Goal: Transaction & Acquisition: Purchase product/service

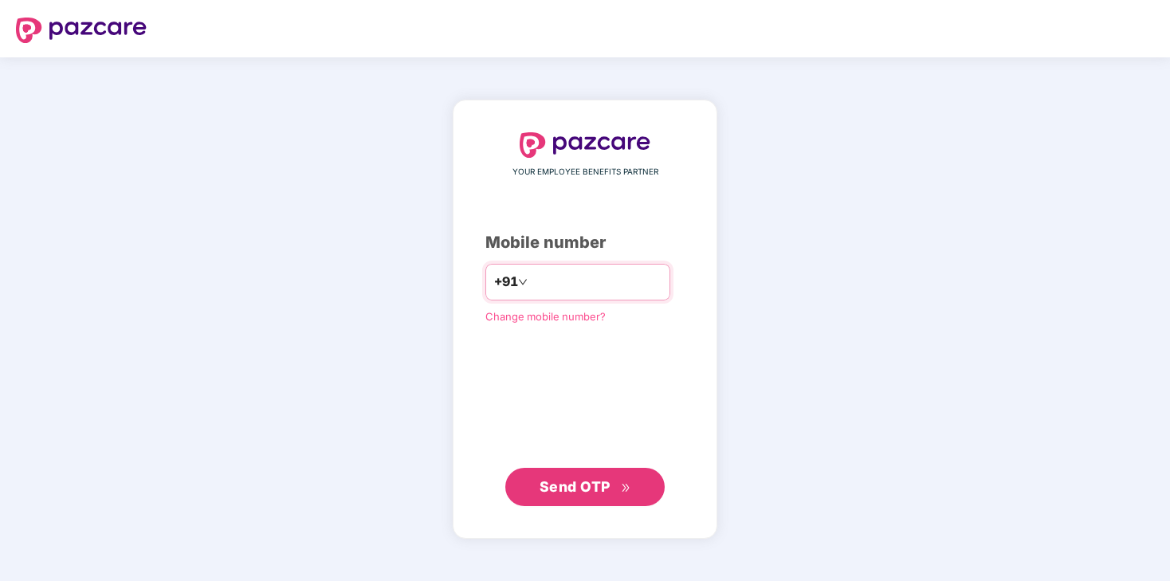
click at [610, 294] on input "number" at bounding box center [596, 282] width 131 height 26
type input "**********"
click at [571, 480] on span "Send OTP" at bounding box center [575, 486] width 71 height 17
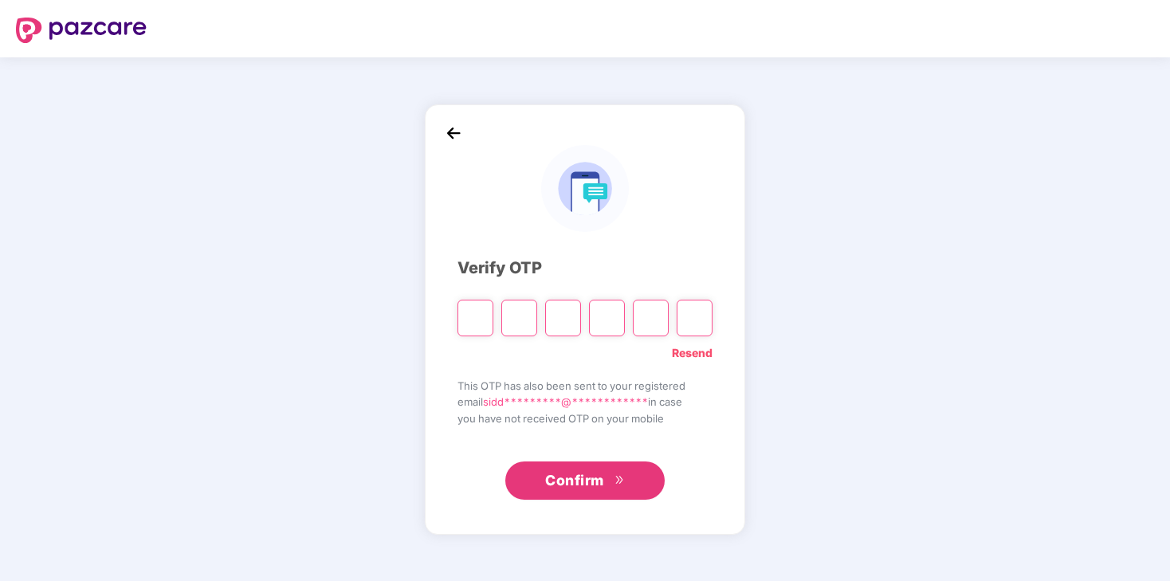
click at [478, 318] on input "Please enter verification code. Digit 1" at bounding box center [476, 318] width 36 height 37
type input "*"
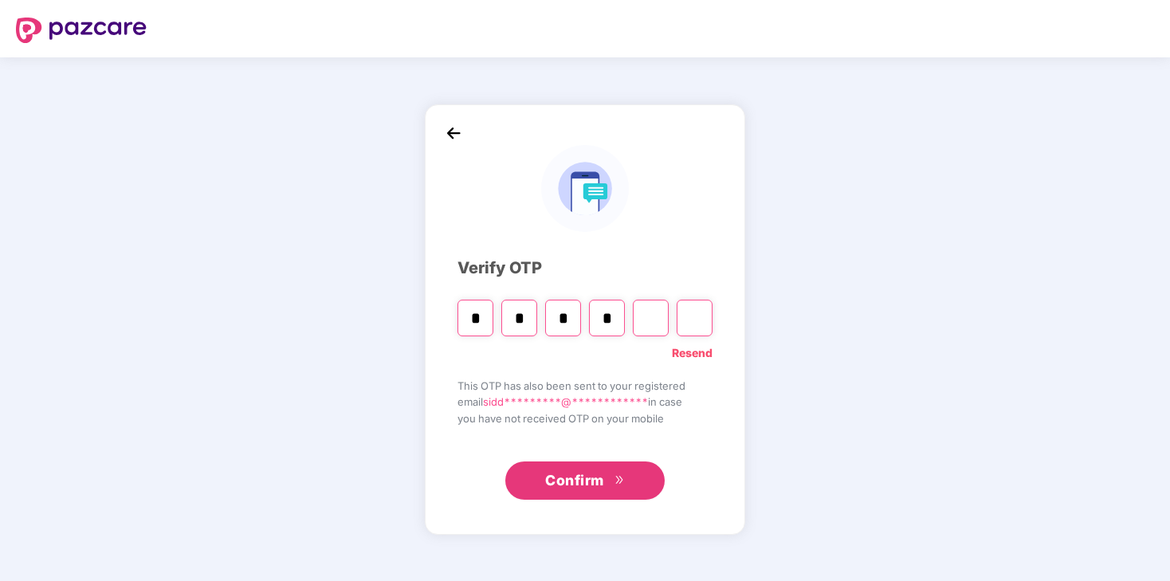
type input "*"
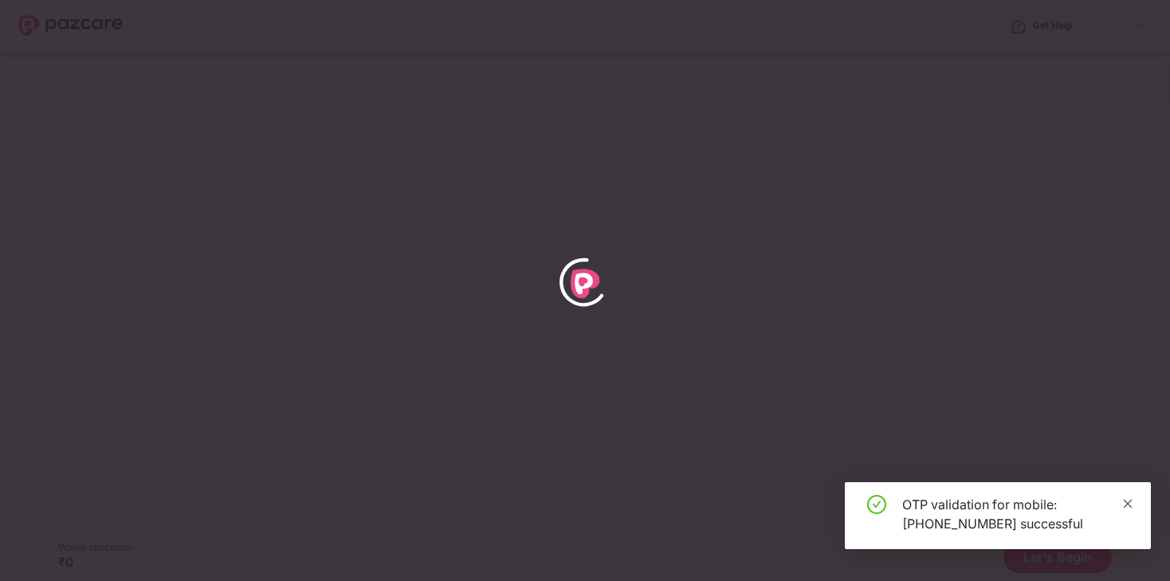
click at [1130, 503] on icon "close" at bounding box center [1127, 503] width 11 height 11
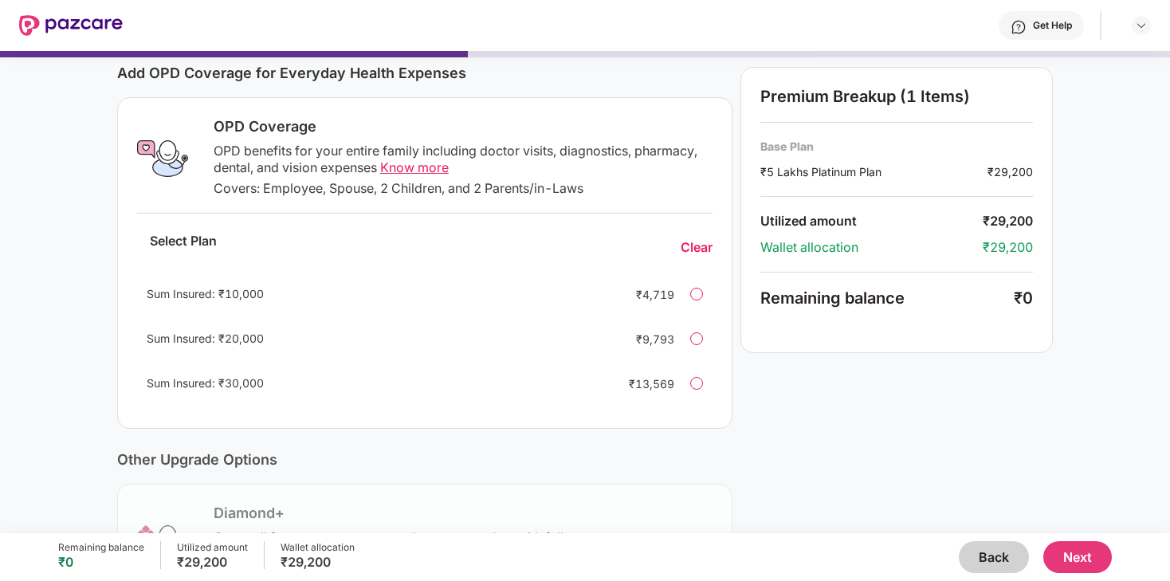
scroll to position [36, 0]
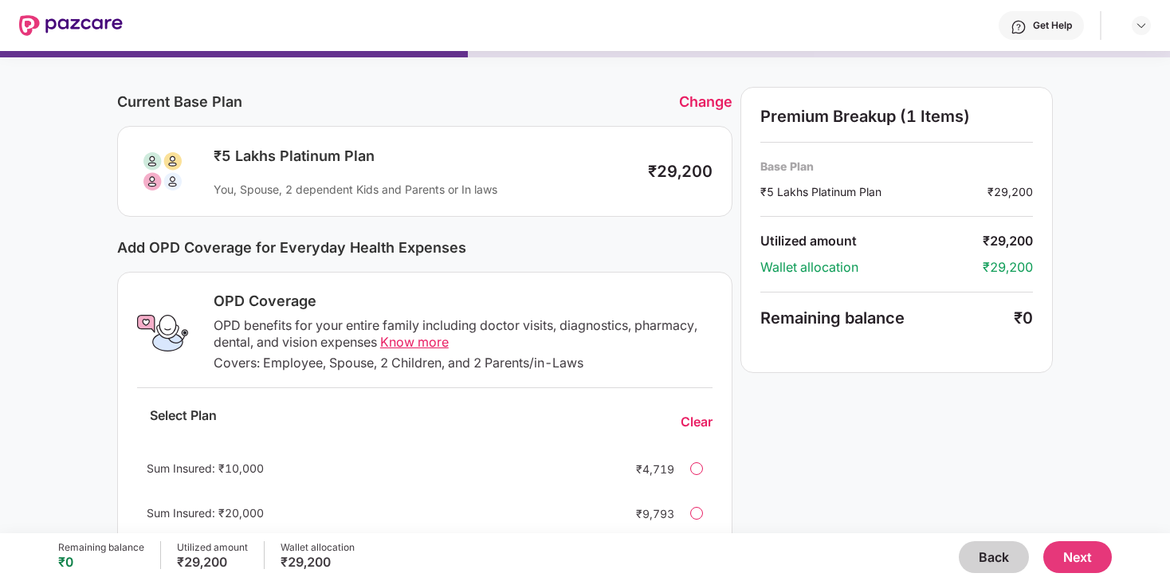
click at [998, 553] on button "Back" at bounding box center [994, 557] width 70 height 32
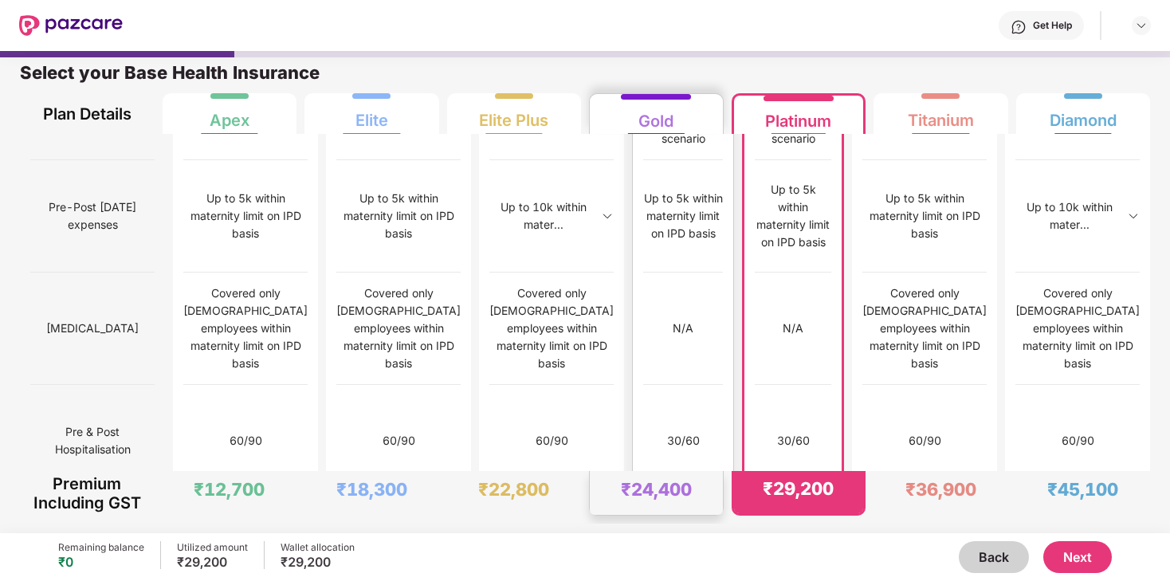
scroll to position [1541, 0]
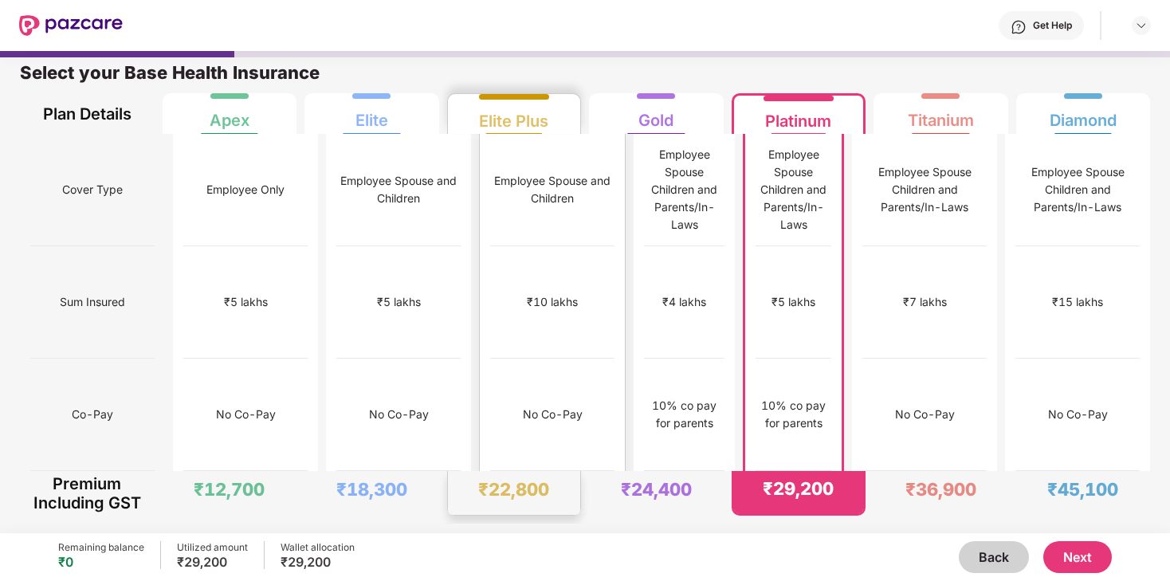
scroll to position [0, 0]
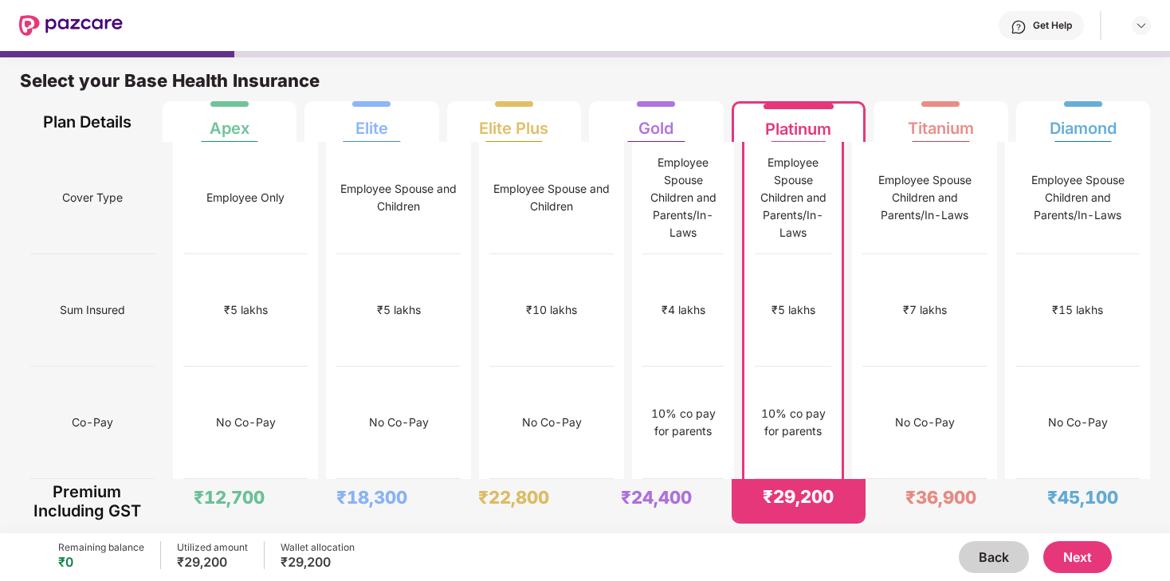
click at [990, 554] on button "Back" at bounding box center [994, 557] width 70 height 32
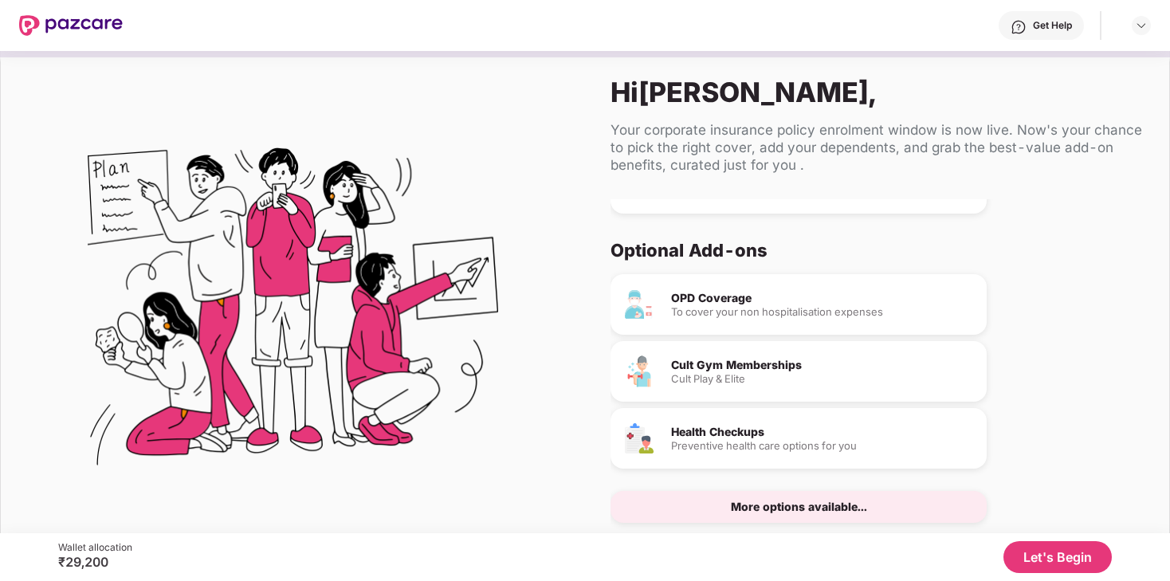
scroll to position [40, 0]
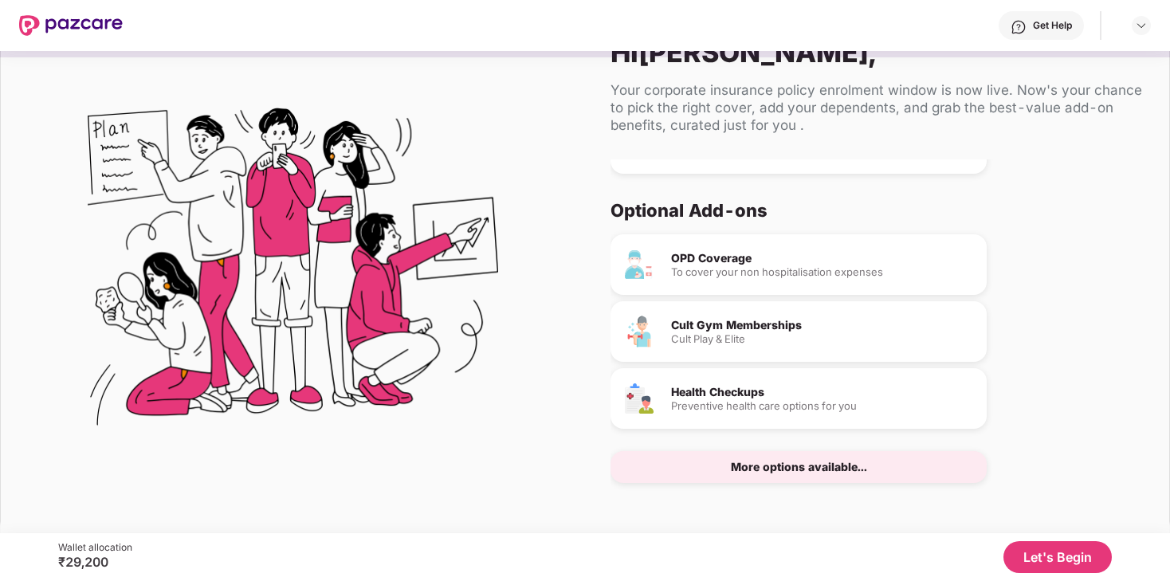
click at [742, 334] on div "Cult Play & Elite" at bounding box center [822, 339] width 303 height 10
click at [773, 470] on div "More options available..." at bounding box center [799, 467] width 136 height 11
click at [795, 463] on div "More options available..." at bounding box center [799, 467] width 136 height 11
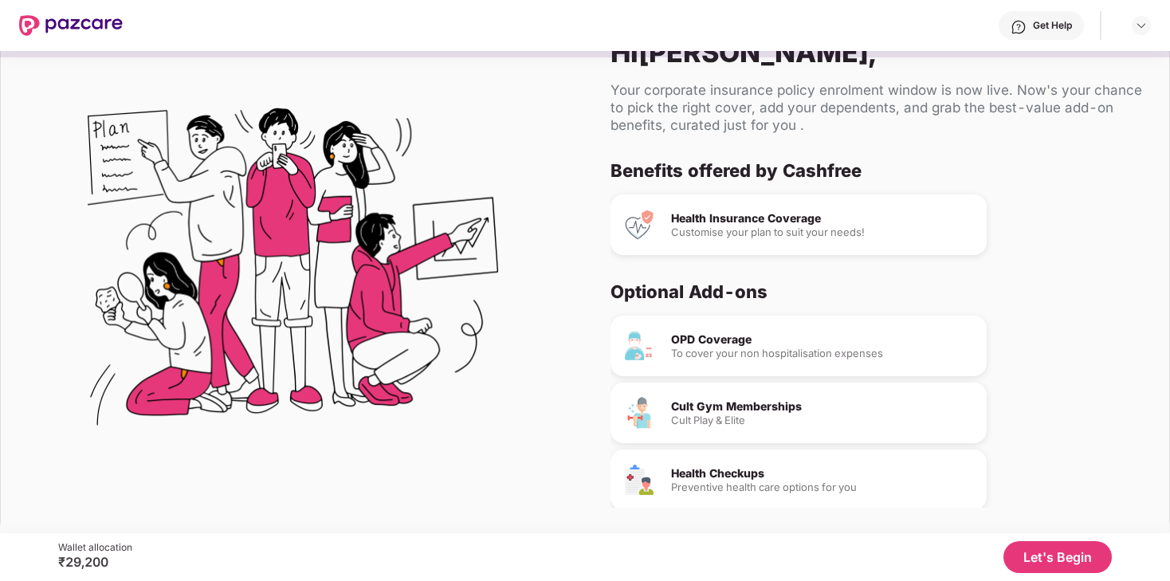
scroll to position [0, 0]
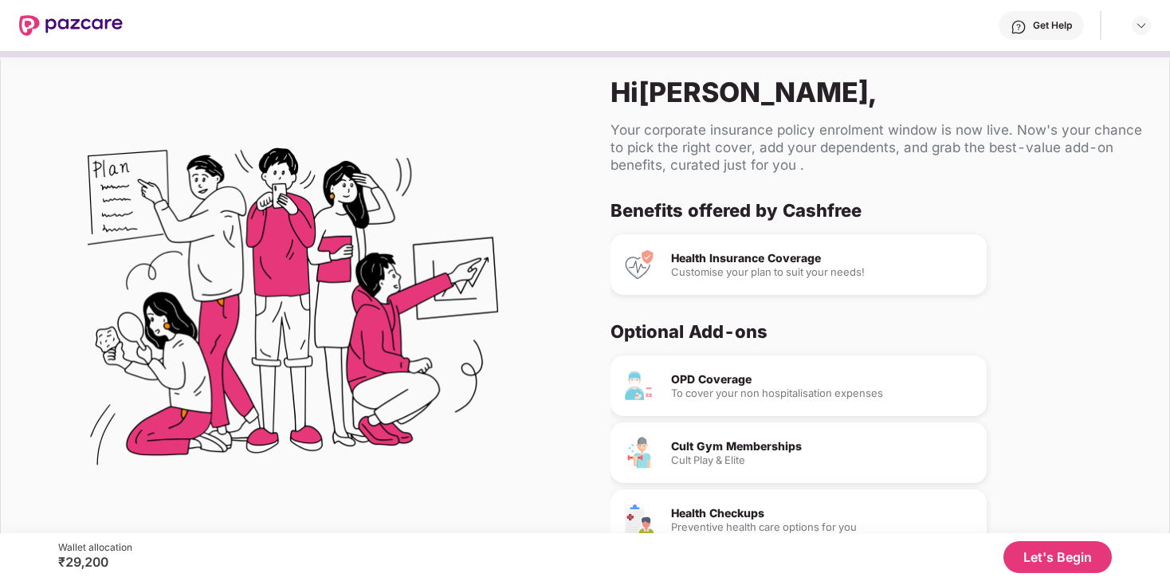
click at [748, 260] on div "Health Insurance Coverage" at bounding box center [822, 258] width 303 height 11
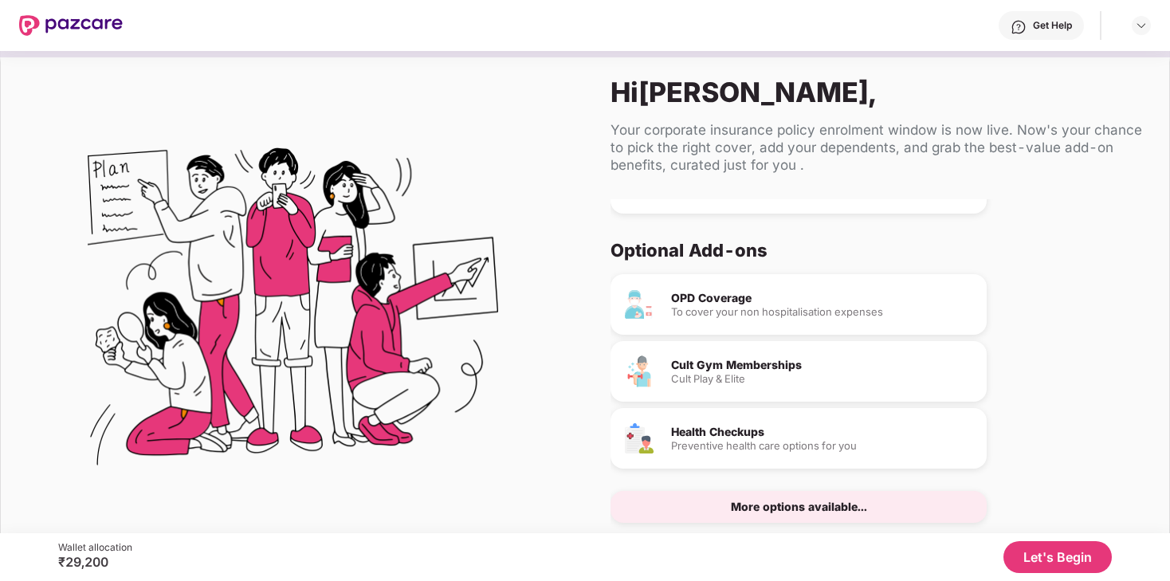
scroll to position [40, 0]
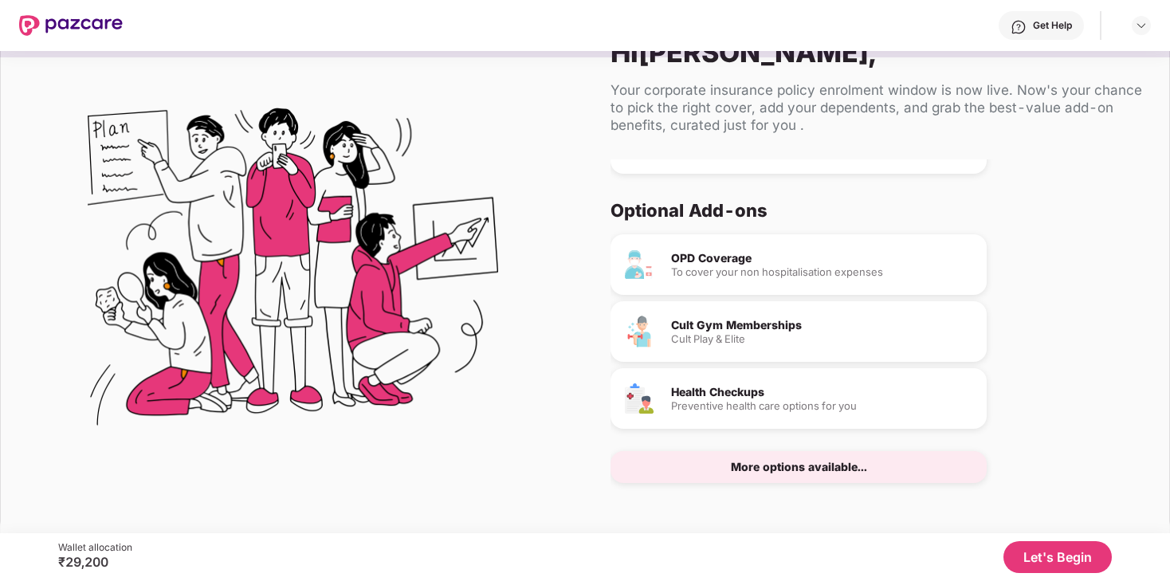
click at [713, 242] on div "OPD Coverage To cover your non hospitalisation expenses" at bounding box center [799, 264] width 376 height 61
click at [713, 328] on div "Cult Gym Memberships" at bounding box center [822, 325] width 303 height 11
click at [721, 343] on div "Cult Play & Elite" at bounding box center [822, 339] width 303 height 10
click at [717, 393] on div "Health Checkups" at bounding box center [822, 392] width 303 height 11
click at [1077, 563] on button "Let's Begin" at bounding box center [1058, 557] width 108 height 32
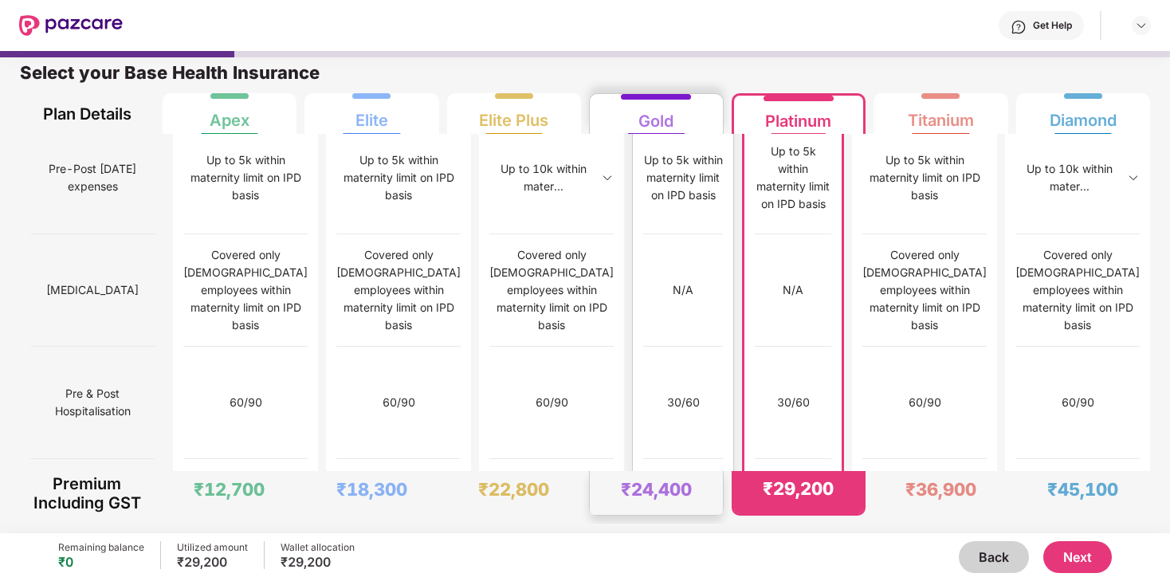
scroll to position [1596, 0]
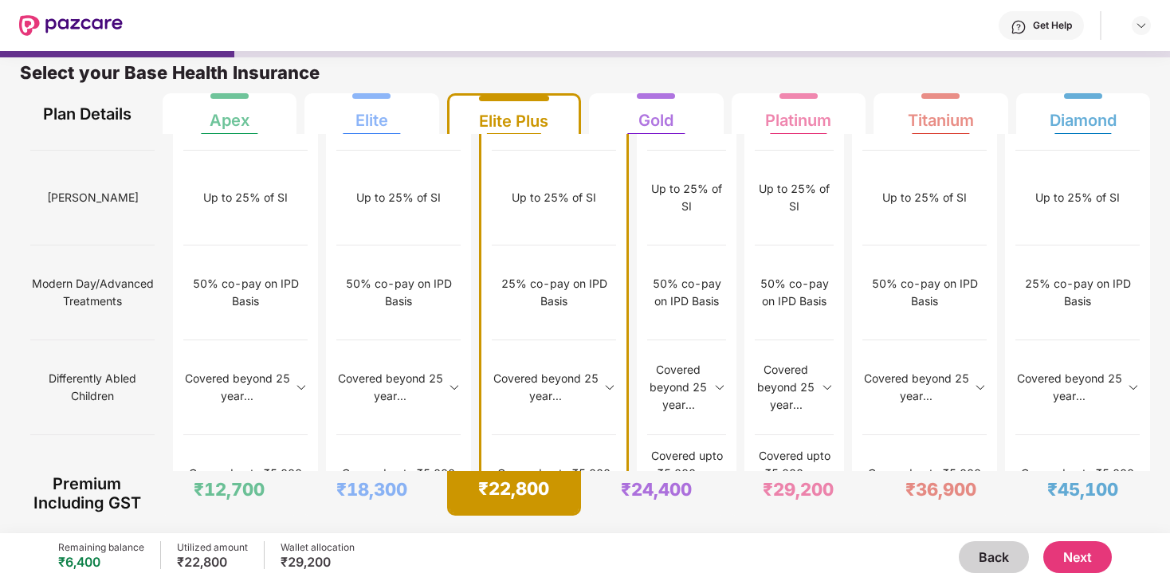
click at [1075, 559] on button "Next" at bounding box center [1078, 557] width 69 height 32
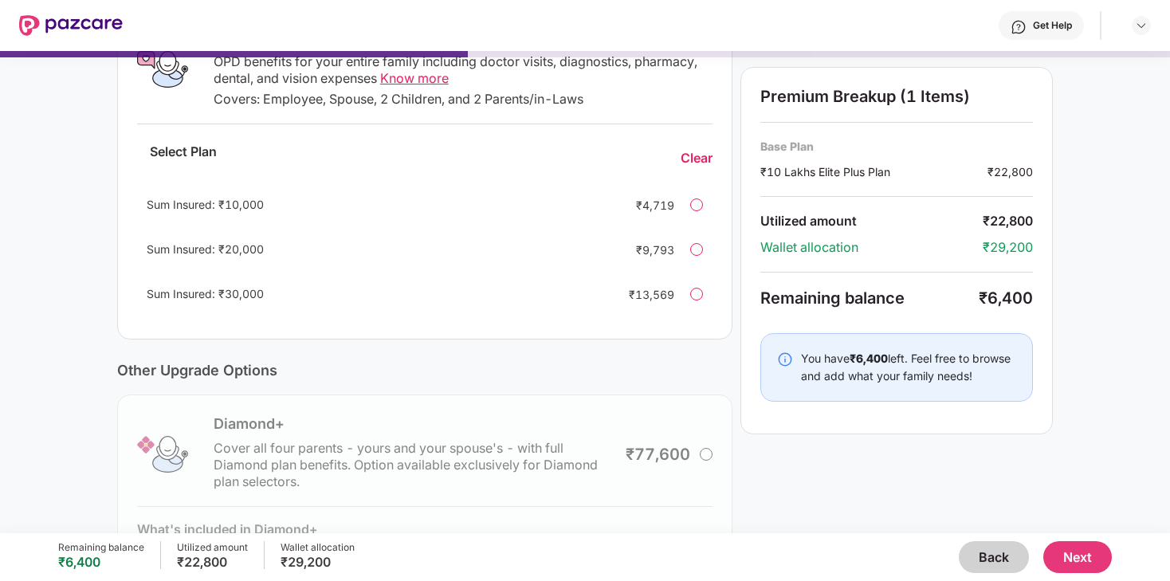
scroll to position [414, 0]
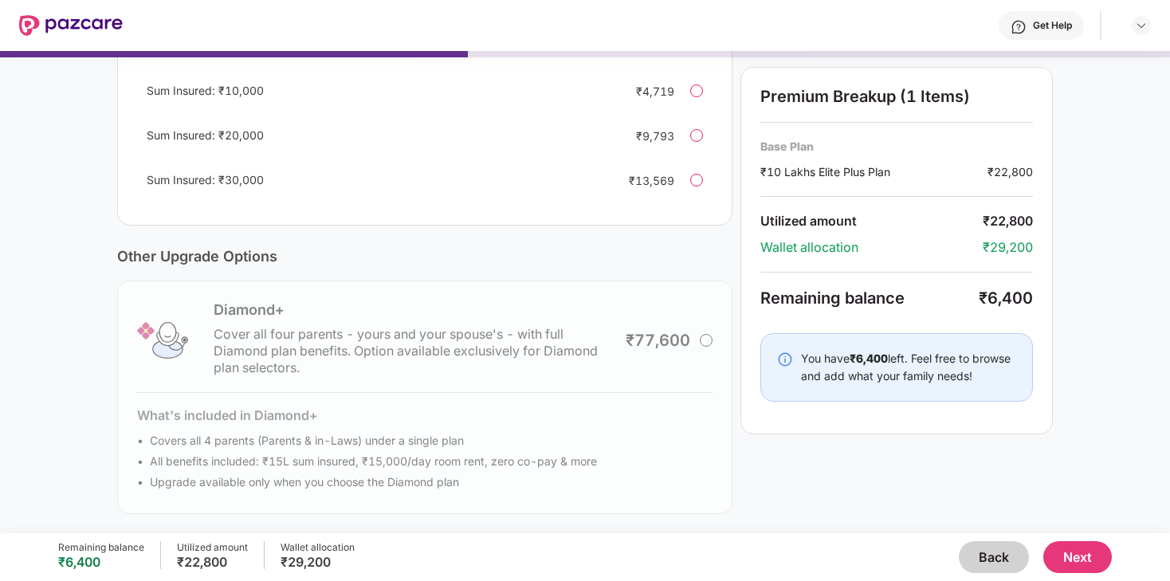
click at [1075, 556] on button "Next" at bounding box center [1078, 557] width 69 height 32
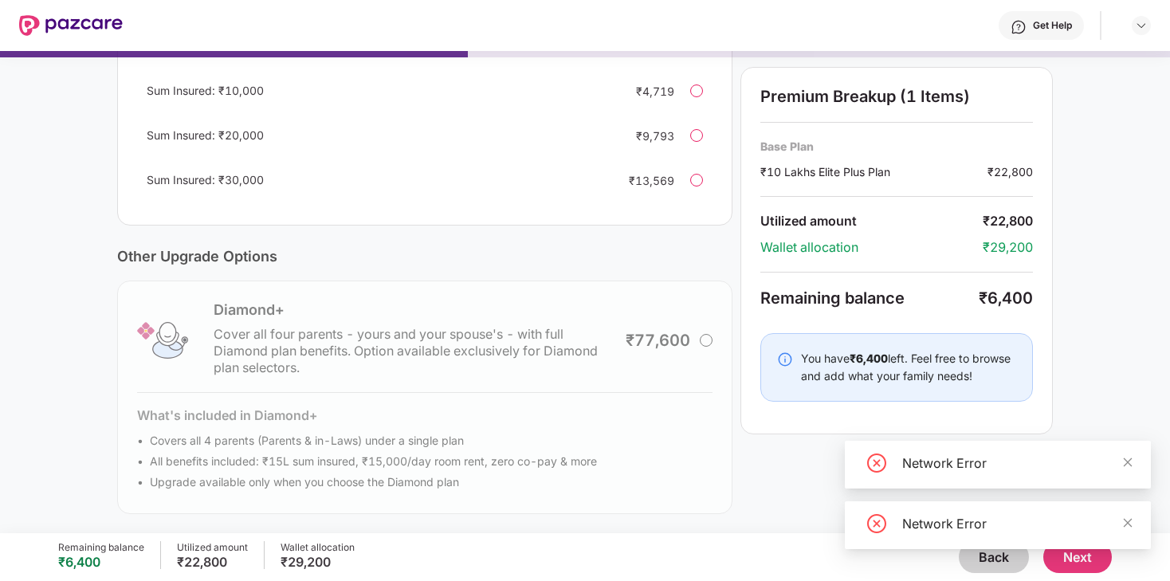
click at [892, 356] on div "You have ₹6,400 left. Feel free to browse and add what your family needs!" at bounding box center [908, 367] width 215 height 35
click at [1132, 466] on div "Current Base Plan Change ₹10 Lakhs Elite Plus Plan You, Spouse and 2 dependent …" at bounding box center [585, 103] width 1170 height 859
click at [1087, 554] on div "Network Error" at bounding box center [998, 531] width 306 height 61
click at [1127, 529] on span at bounding box center [1127, 523] width 11 height 14
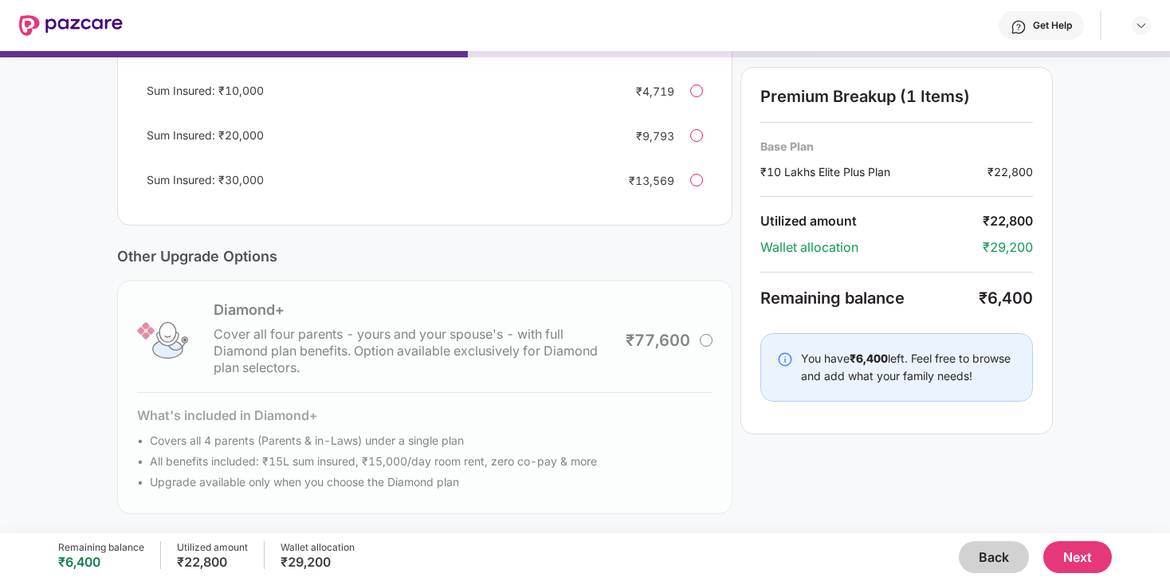
click at [1079, 564] on button "Next" at bounding box center [1078, 557] width 69 height 32
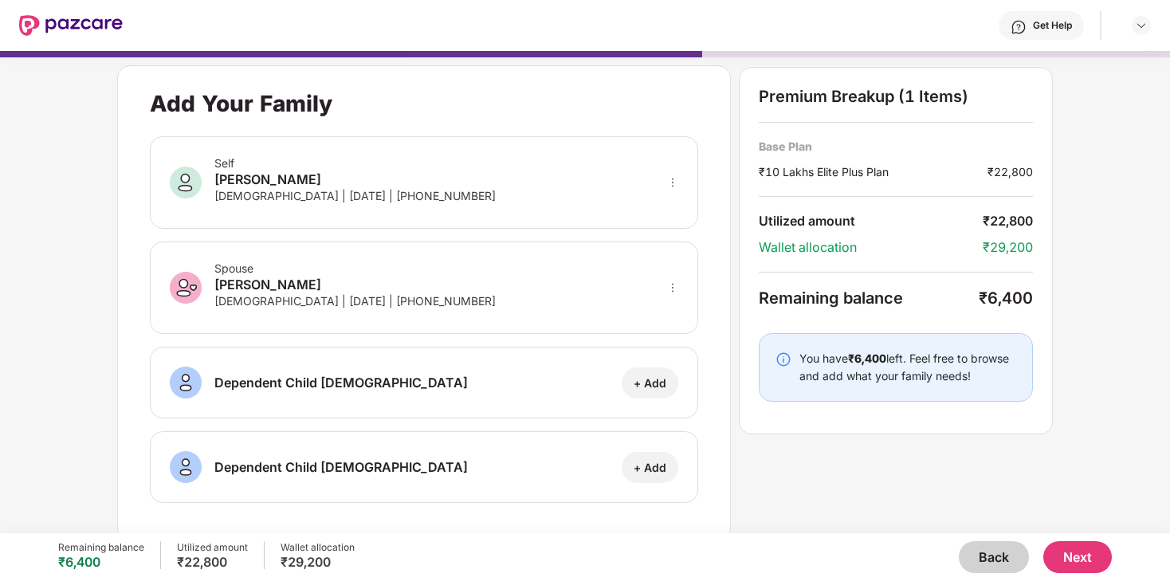
scroll to position [8, 0]
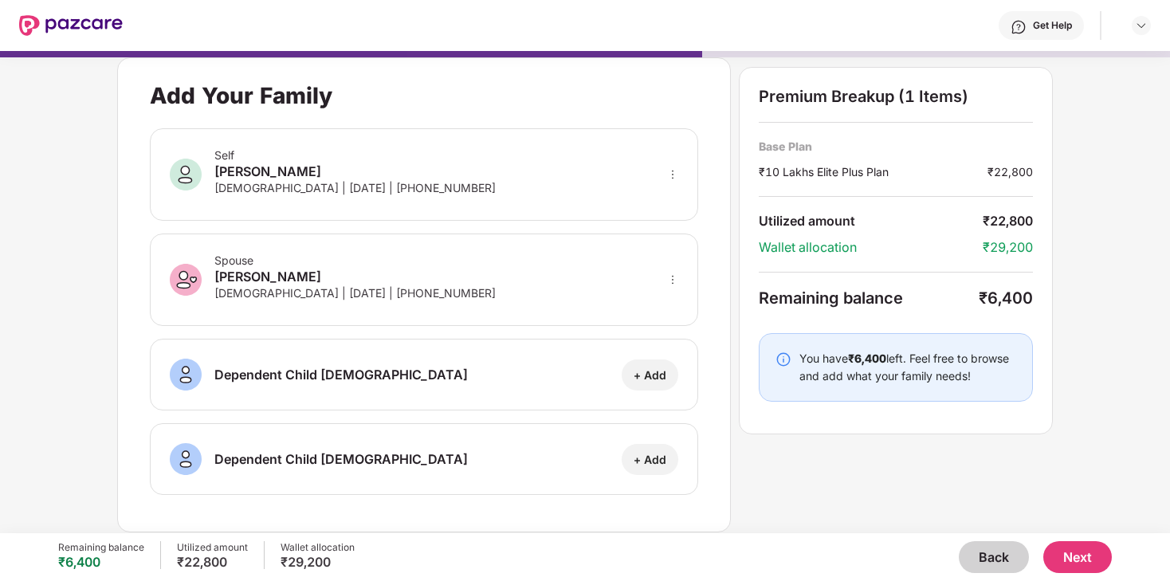
click at [1083, 558] on button "Next" at bounding box center [1078, 557] width 69 height 32
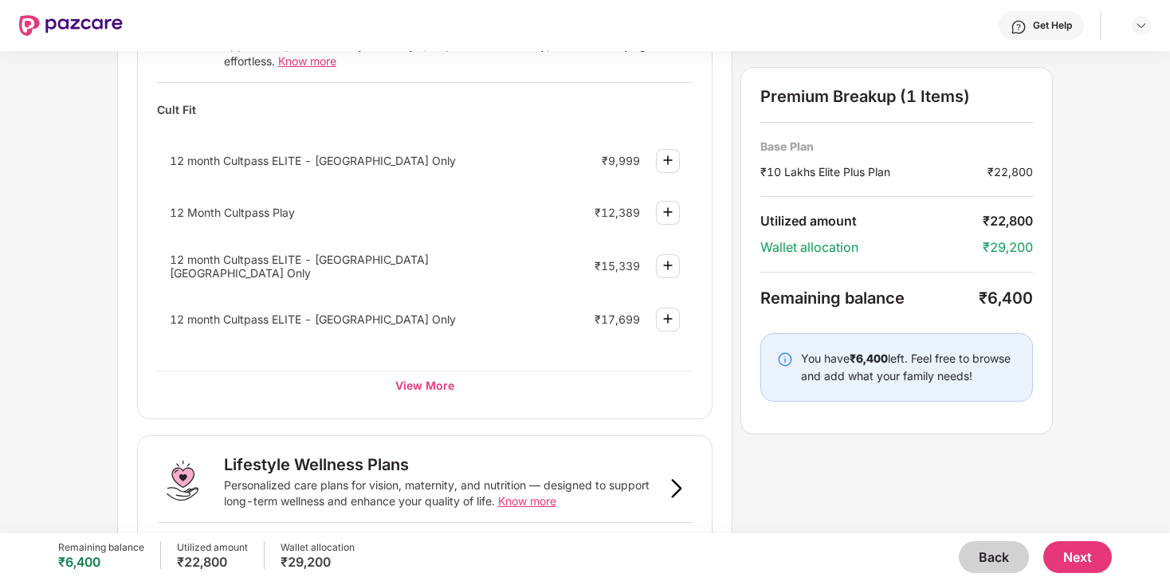
scroll to position [691, 0]
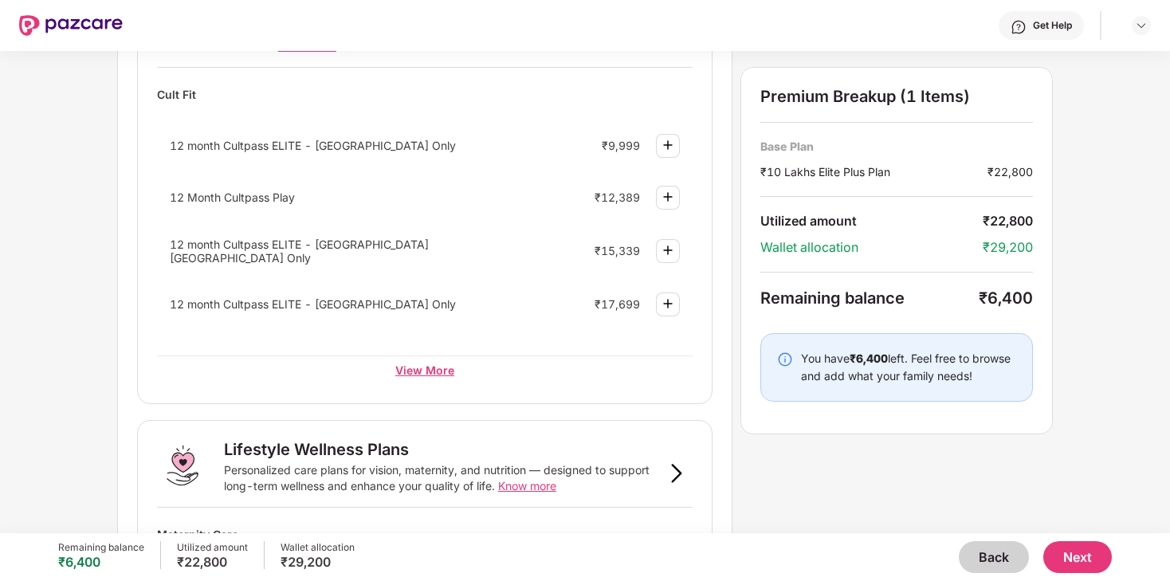
click at [448, 360] on div "View More" at bounding box center [425, 370] width 536 height 29
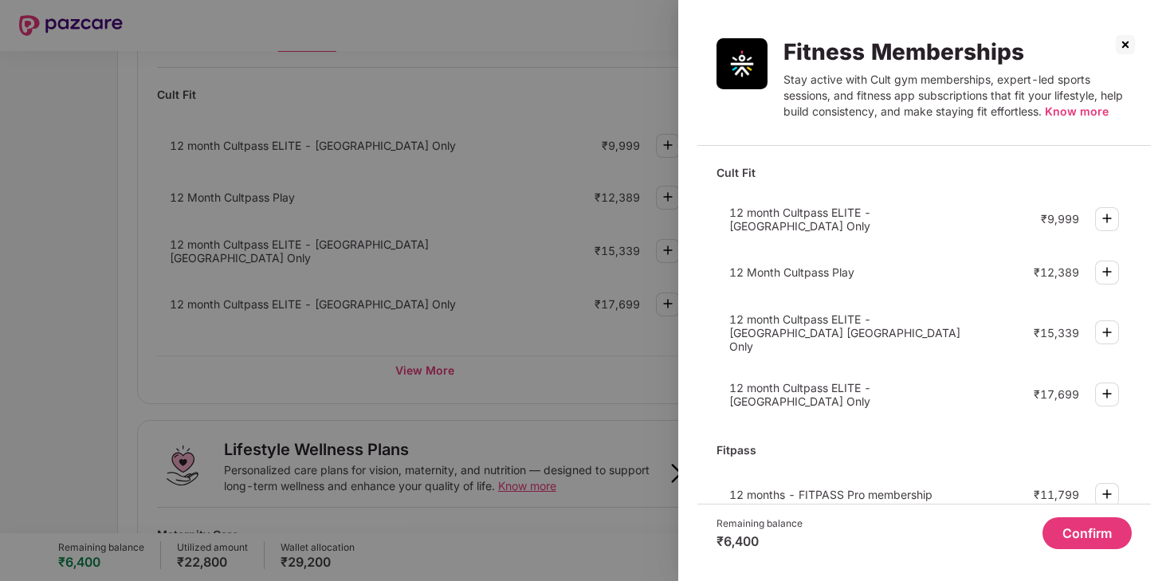
scroll to position [26, 0]
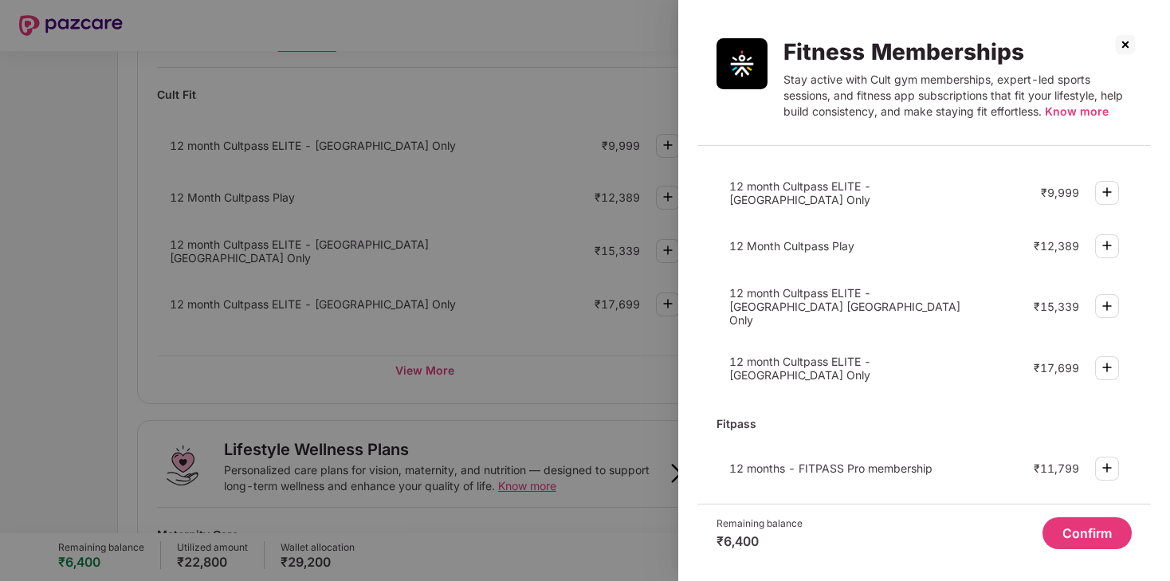
click at [1103, 297] on img at bounding box center [1107, 306] width 19 height 19
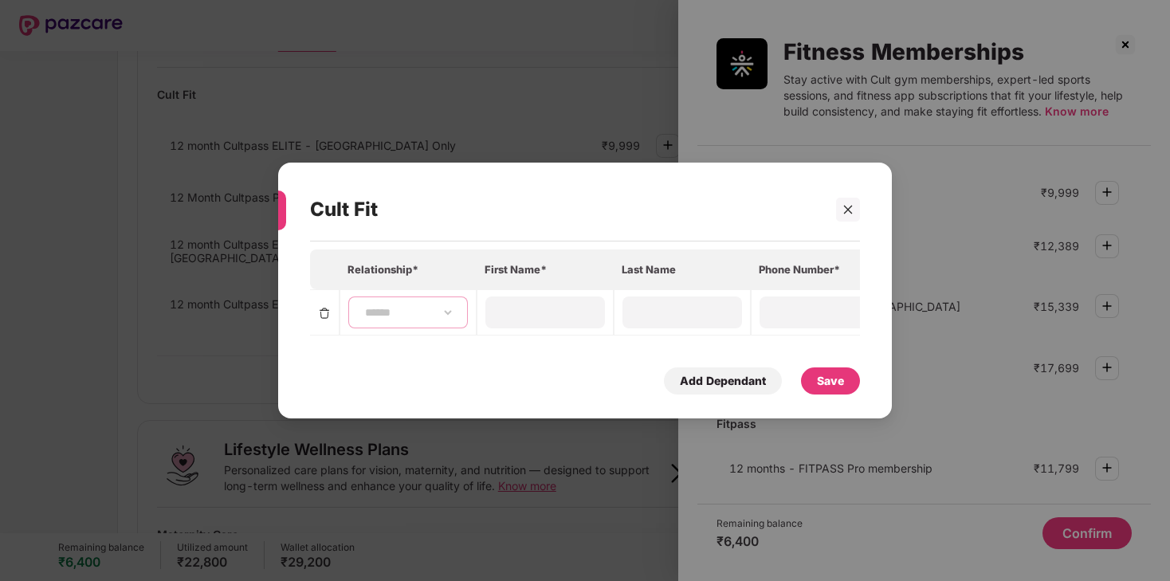
click at [448, 313] on select "**********" at bounding box center [408, 312] width 92 height 13
select select "****"
type input "********"
type input "****"
type input "**********"
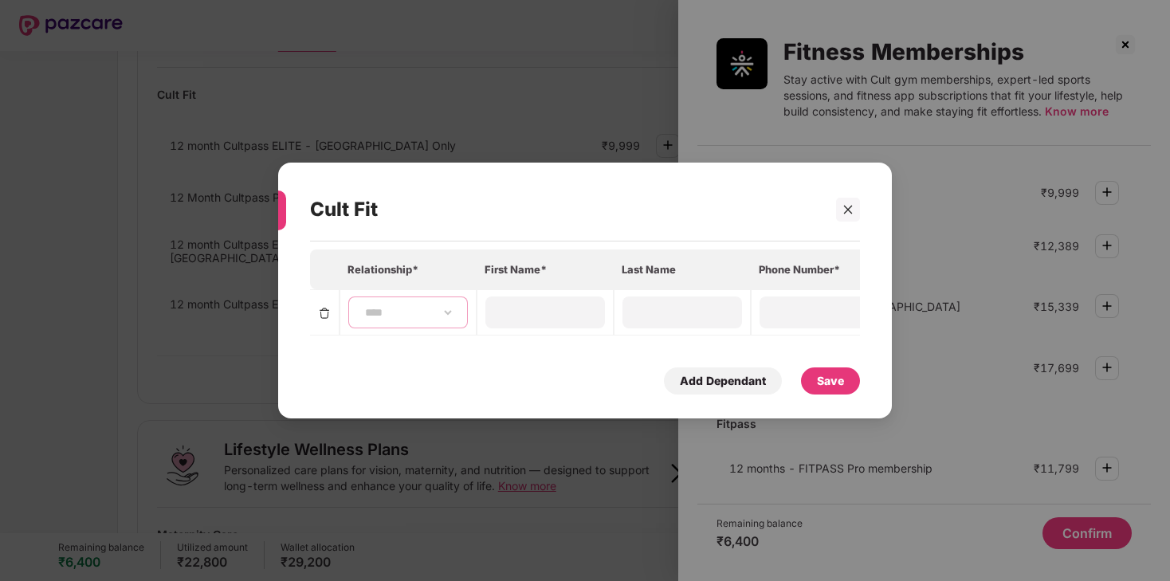
type input "**********"
click at [842, 382] on div "Save" at bounding box center [830, 381] width 27 height 18
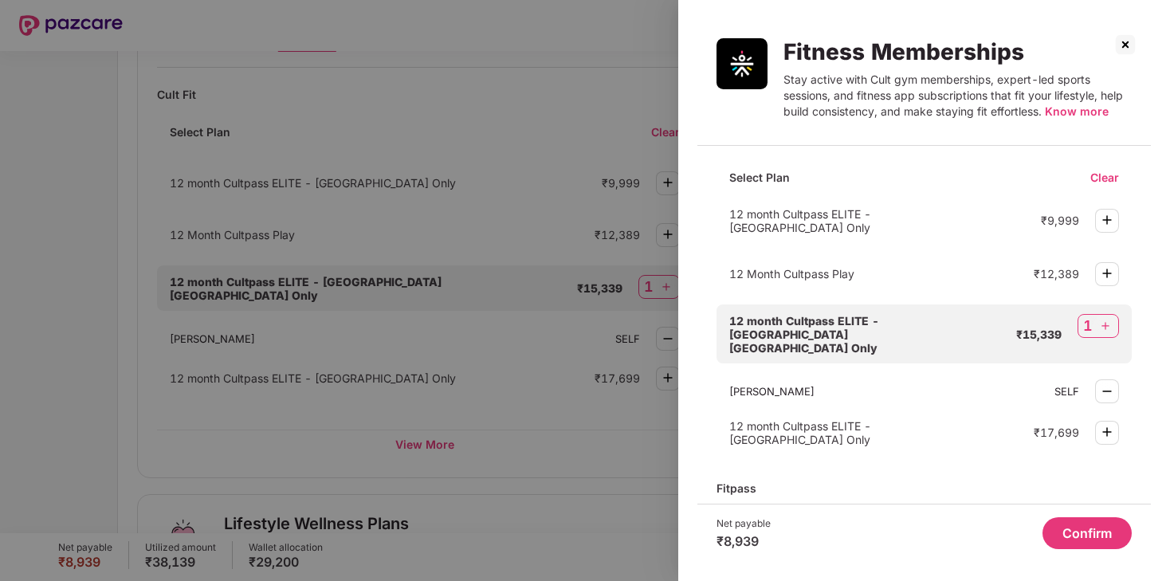
scroll to position [94, 0]
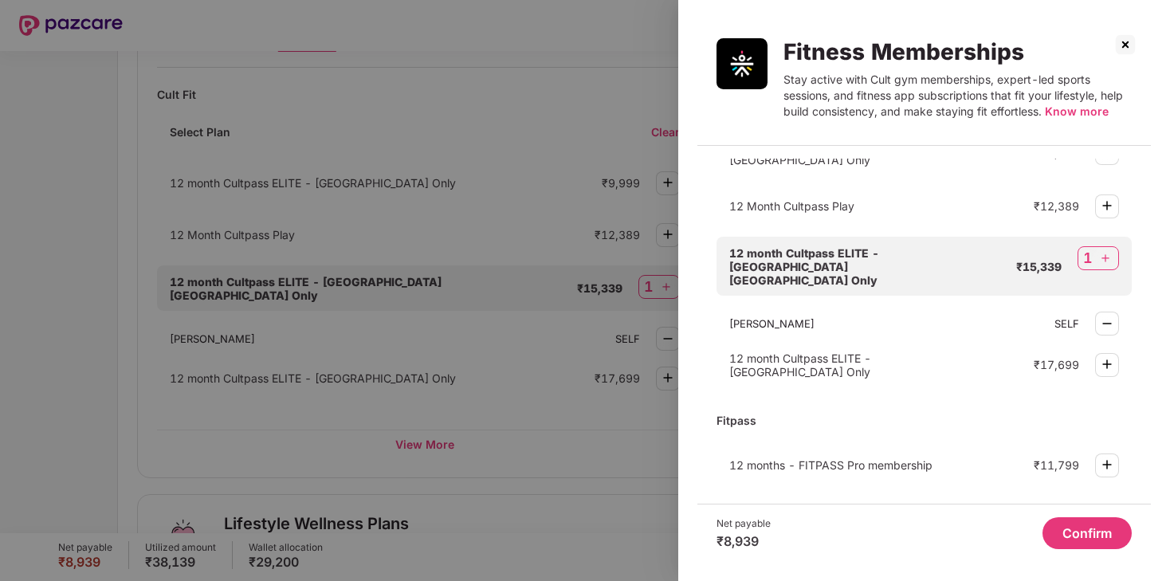
click at [1077, 539] on button "Confirm" at bounding box center [1087, 533] width 89 height 32
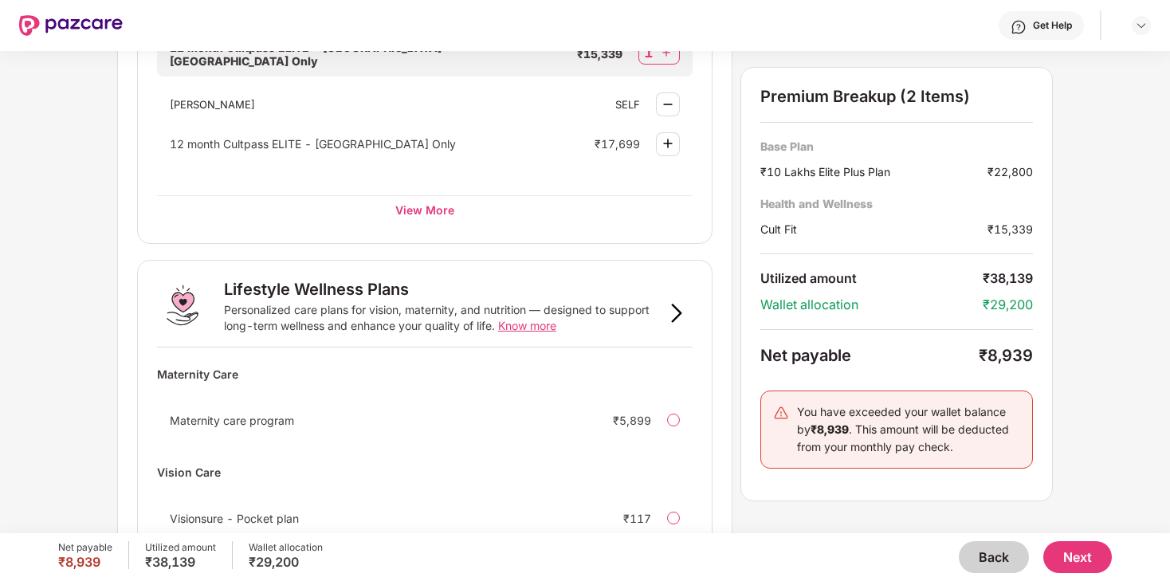
scroll to position [633, 0]
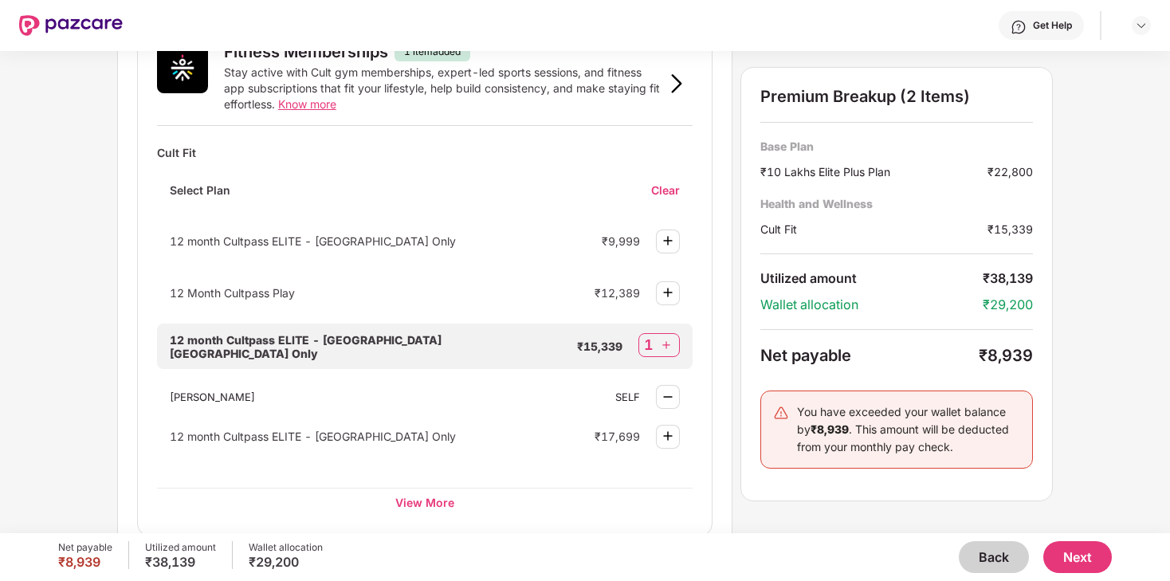
click at [995, 554] on button "Back" at bounding box center [994, 557] width 70 height 32
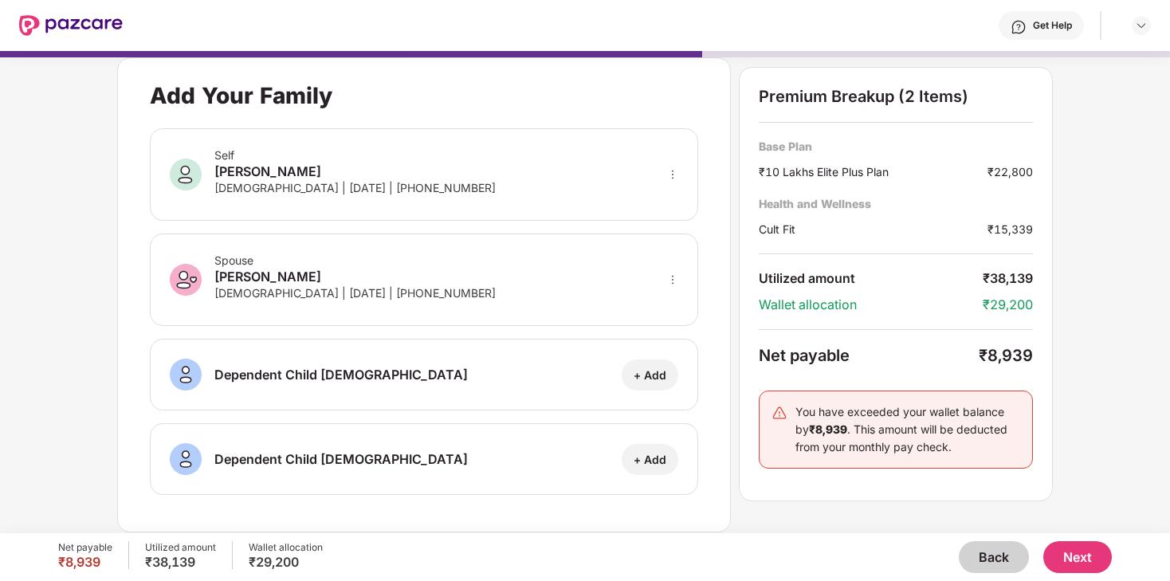
click at [995, 554] on button "Back" at bounding box center [994, 557] width 70 height 32
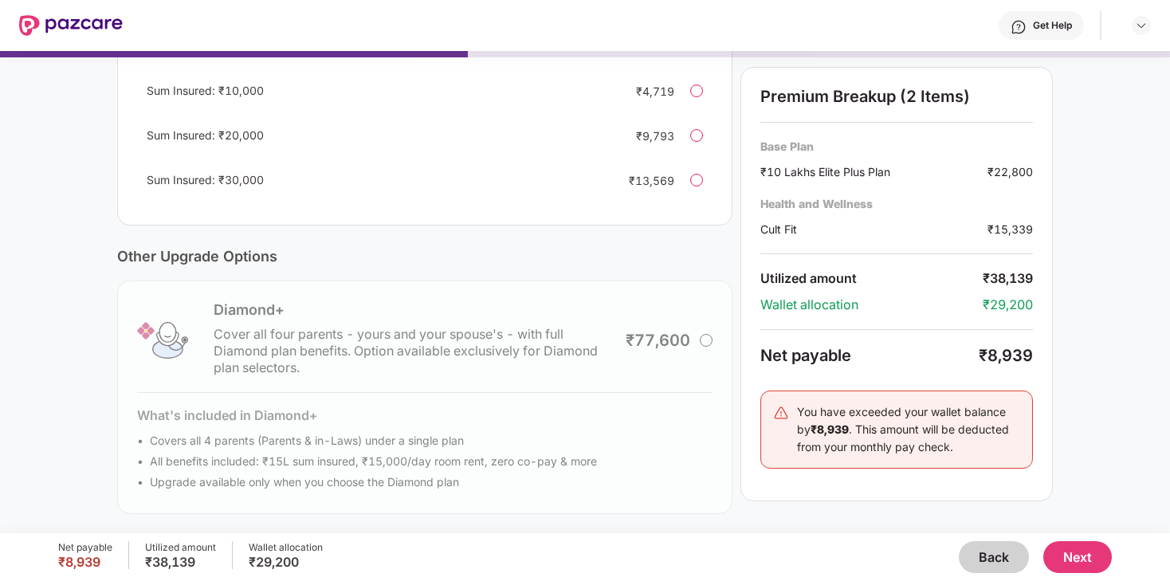
click at [995, 554] on button "Back" at bounding box center [994, 557] width 70 height 32
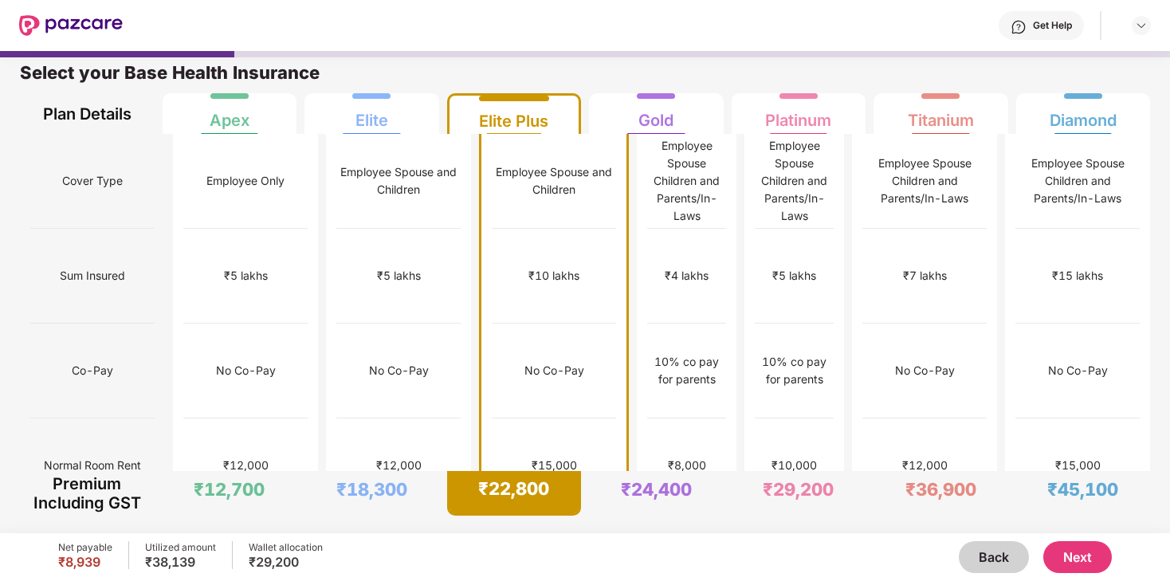
scroll to position [8, 0]
click at [227, 155] on div "Employee Only" at bounding box center [246, 181] width 124 height 95
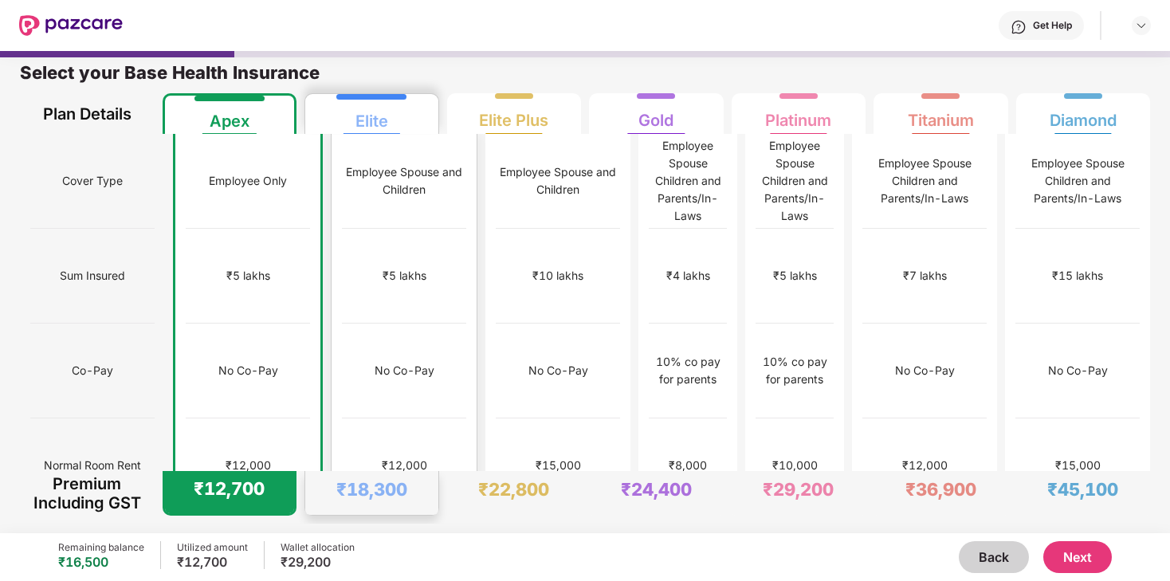
scroll to position [0, 0]
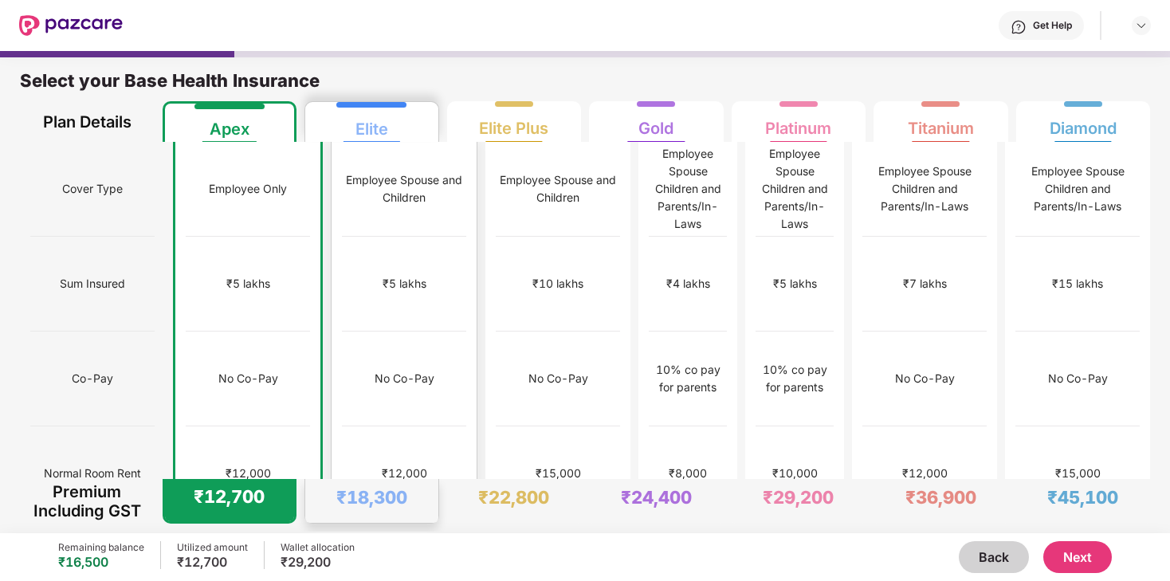
click at [371, 202] on div "Employee Spouse and Children" at bounding box center [404, 189] width 124 height 95
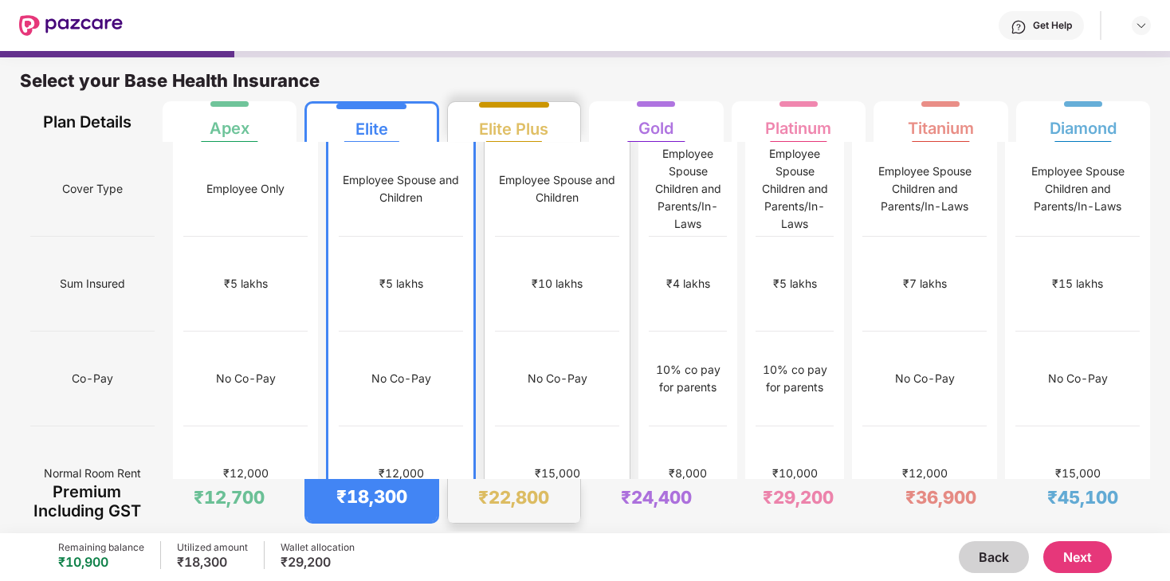
click at [510, 201] on div "Employee Spouse and Children" at bounding box center [557, 189] width 124 height 95
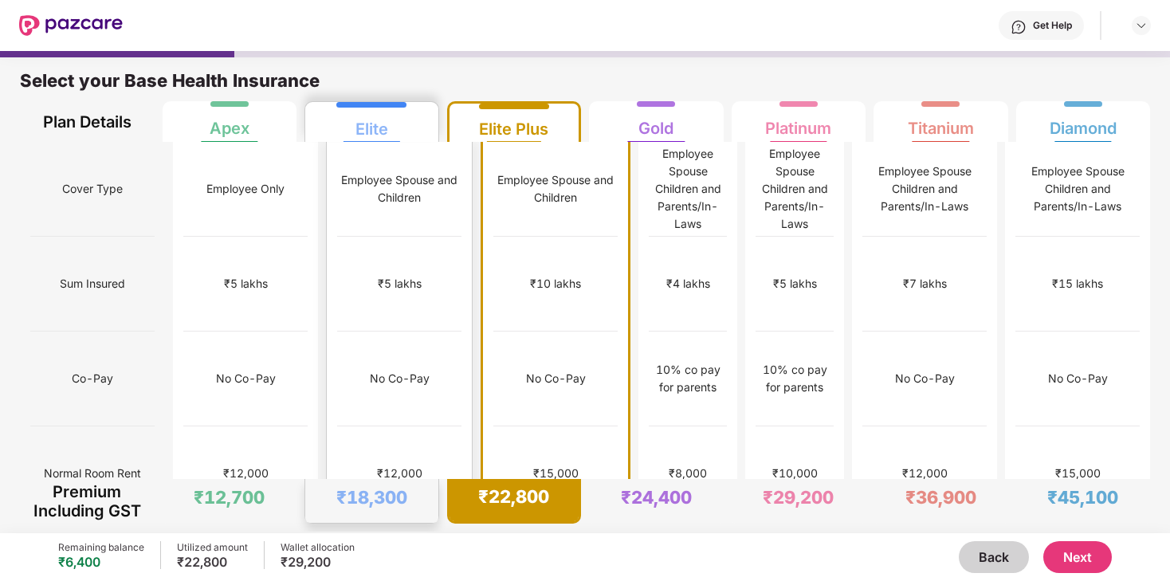
click at [404, 179] on div "Employee Spouse and Children" at bounding box center [399, 188] width 124 height 35
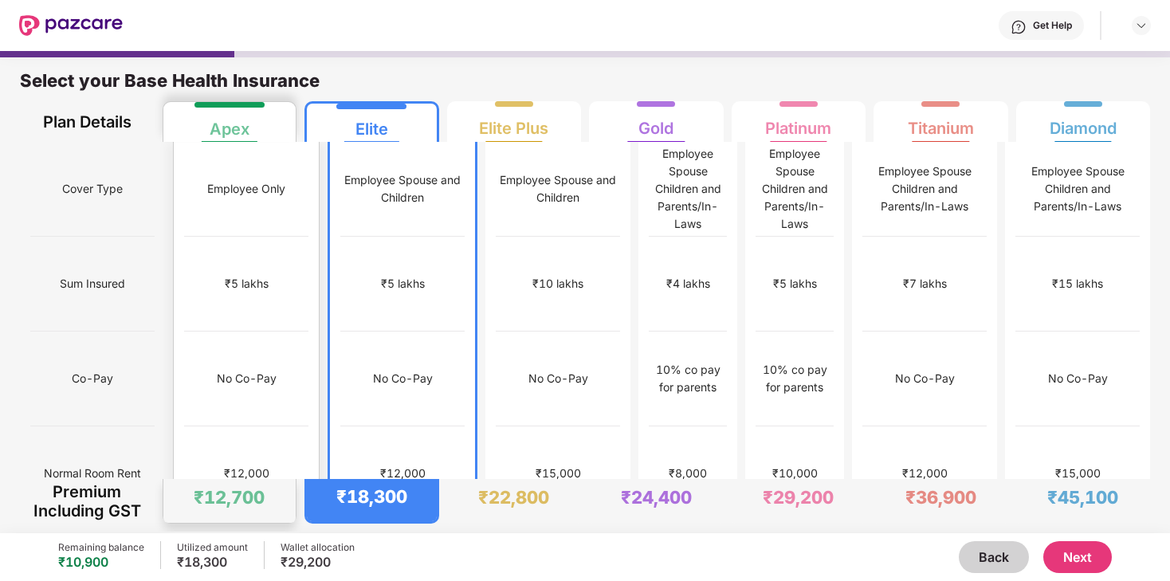
click at [245, 161] on div "Employee Only" at bounding box center [246, 189] width 124 height 95
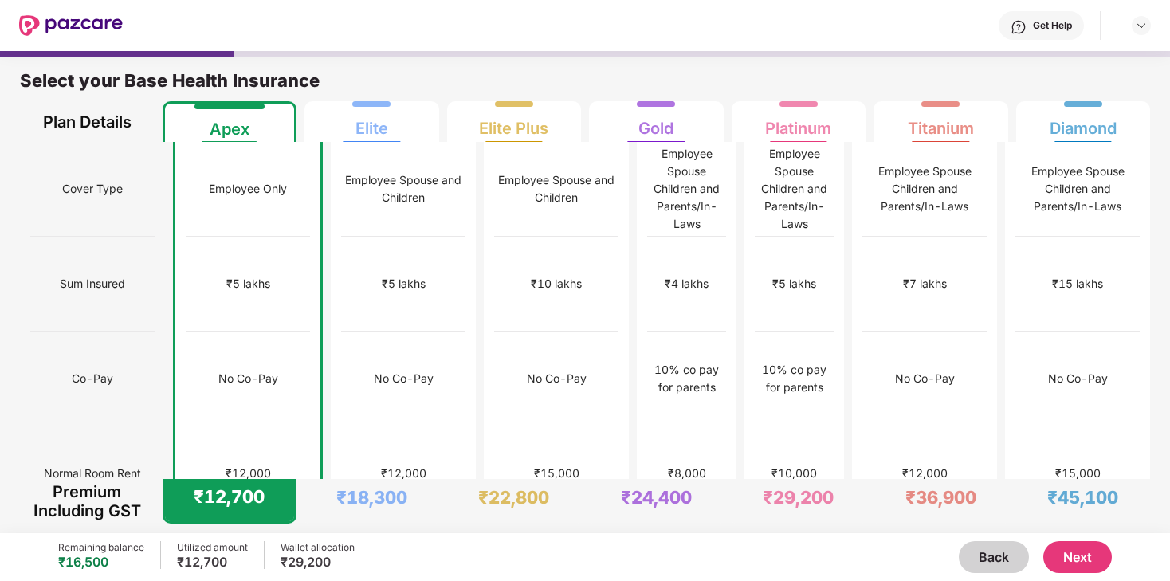
click at [219, 180] on div "Employee Only" at bounding box center [248, 189] width 78 height 18
click at [495, 190] on div "Employee Spouse and Children" at bounding box center [557, 188] width 124 height 35
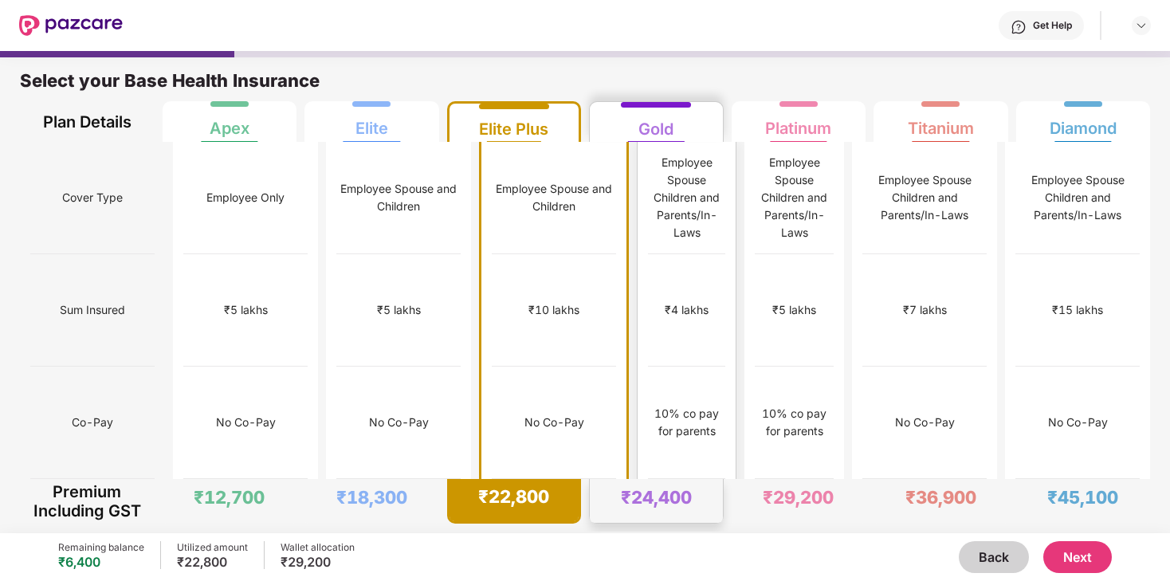
click at [648, 405] on div "10% co pay for parents" at bounding box center [686, 422] width 77 height 35
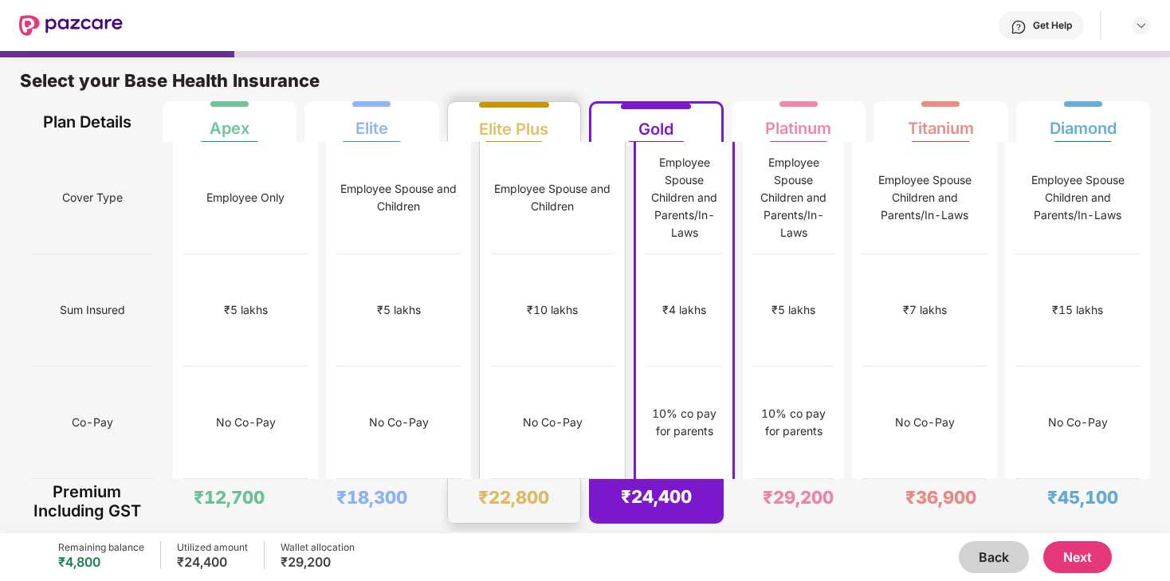
click at [528, 286] on div "₹10 lakhs" at bounding box center [552, 310] width 124 height 112
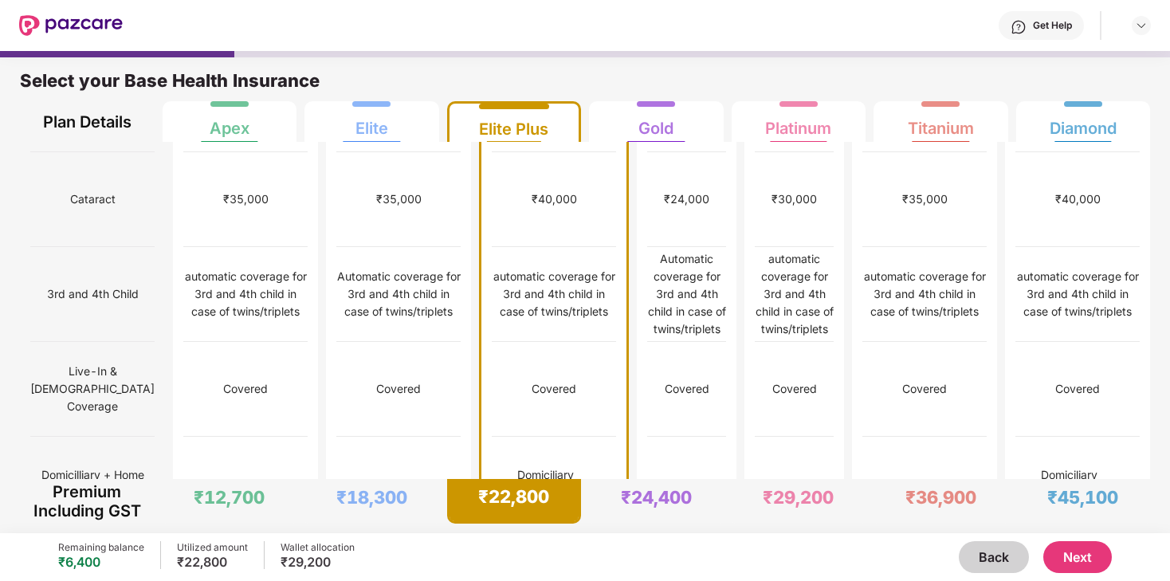
scroll to position [864, 0]
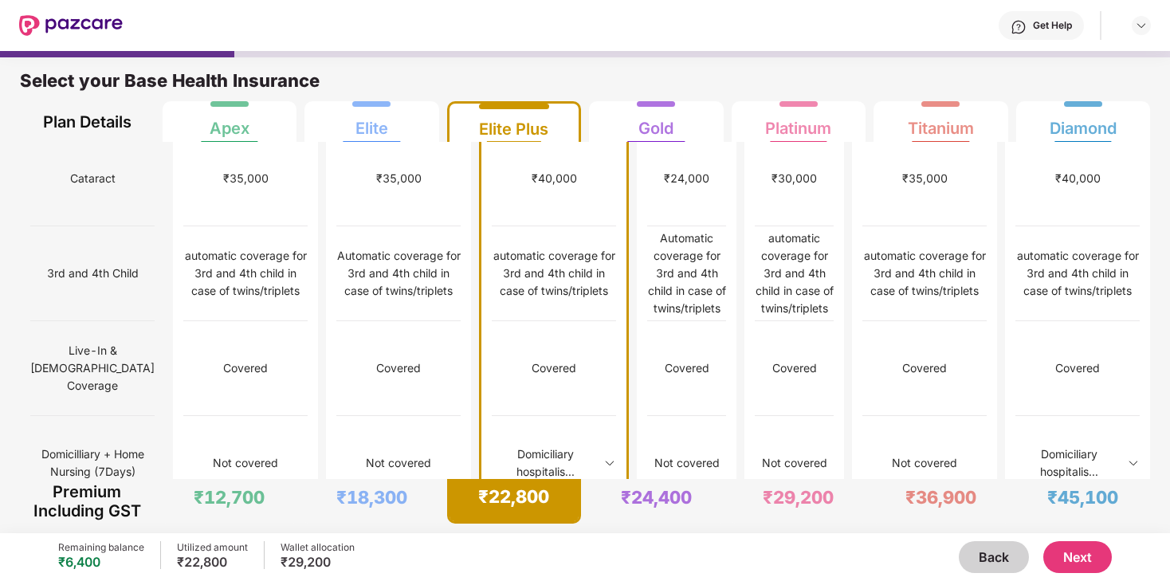
click at [603, 457] on img at bounding box center [609, 463] width 13 height 13
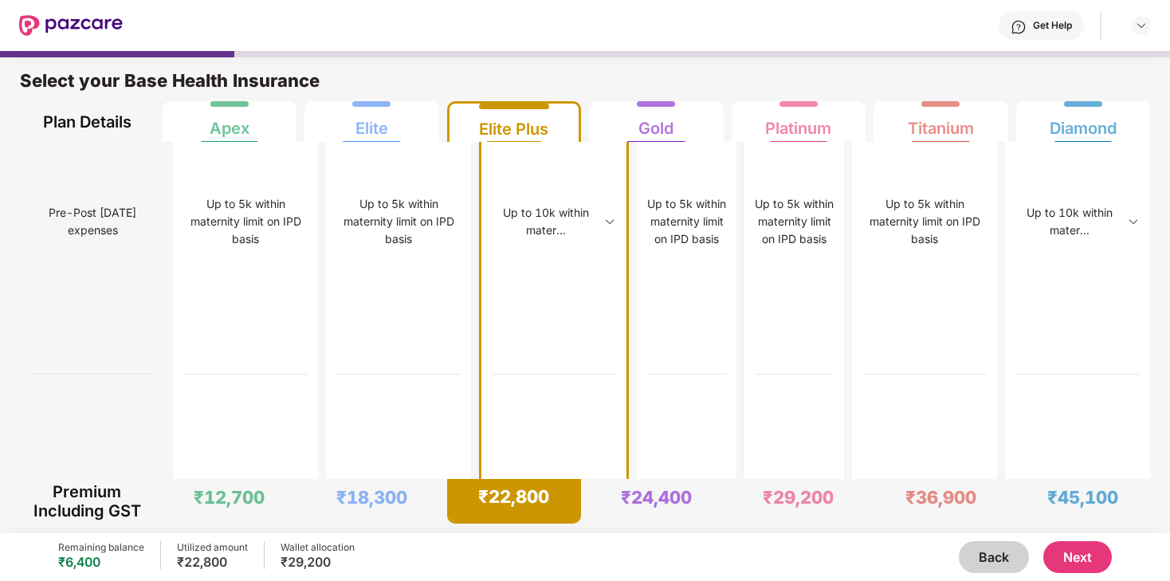
scroll to position [4388, 0]
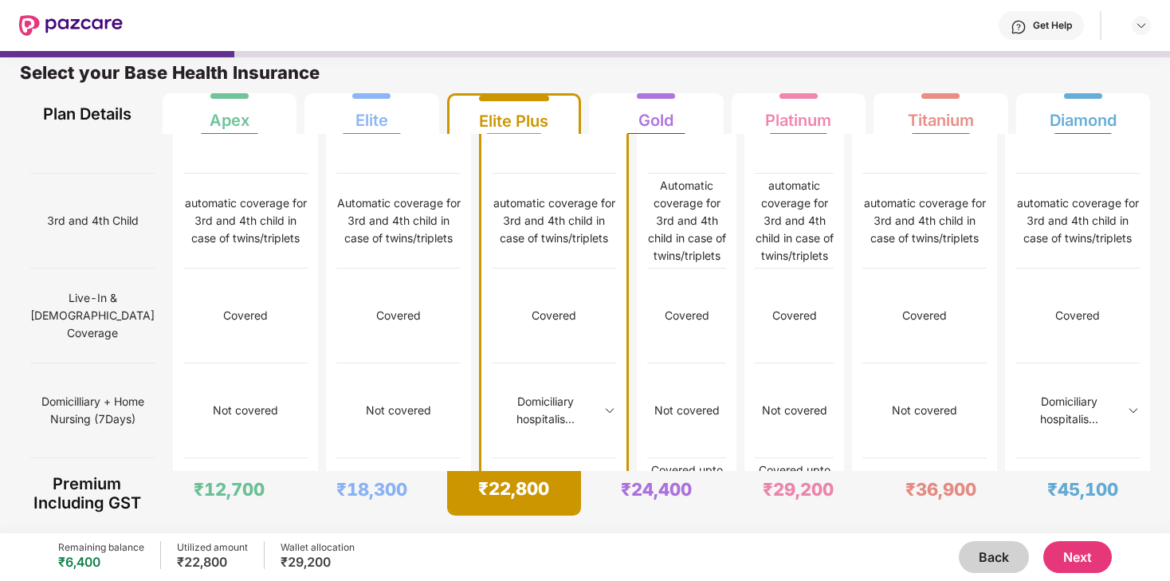
scroll to position [904, 0]
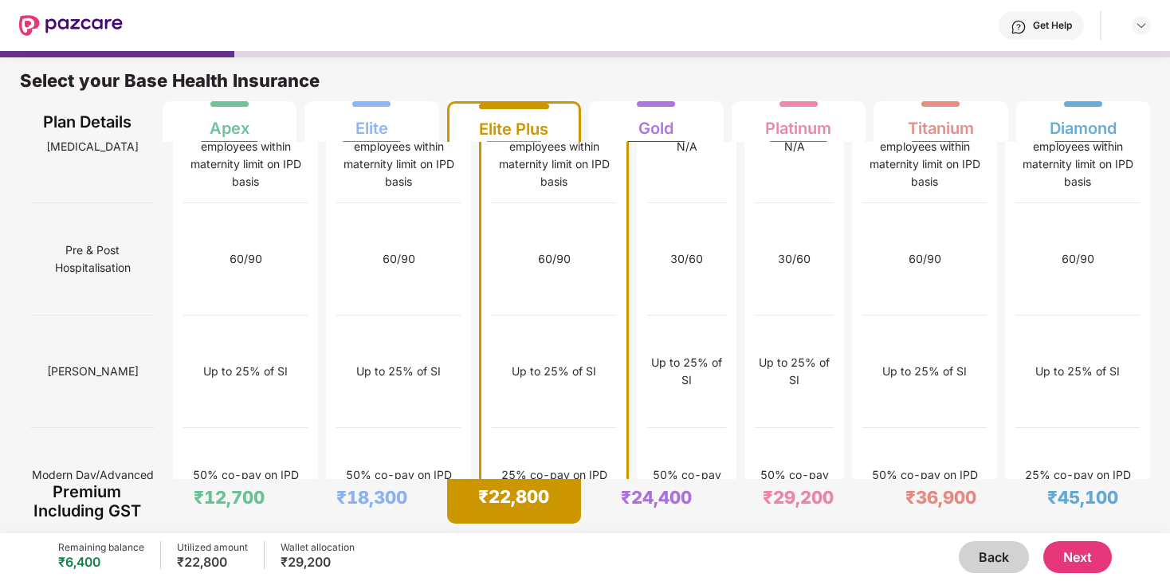
scroll to position [1704, 0]
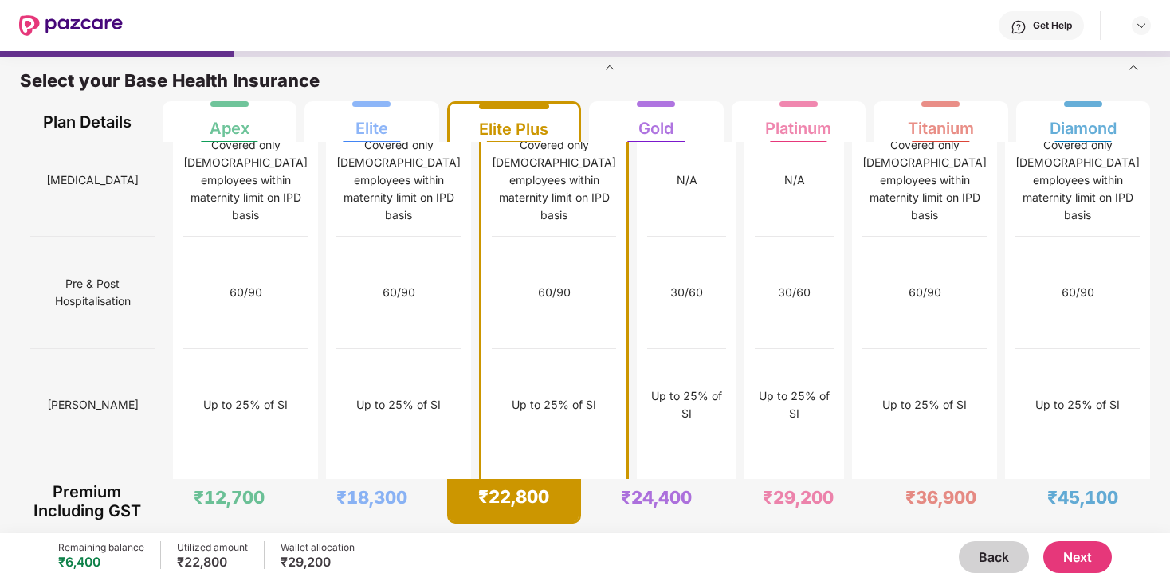
click at [603, 74] on img at bounding box center [609, 67] width 13 height 13
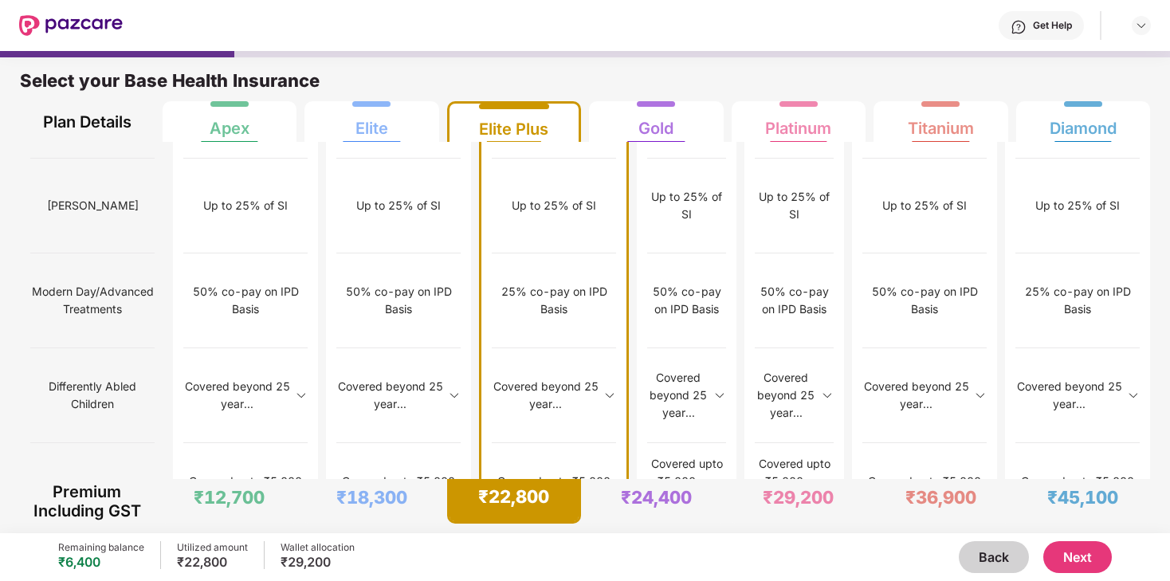
scroll to position [8, 0]
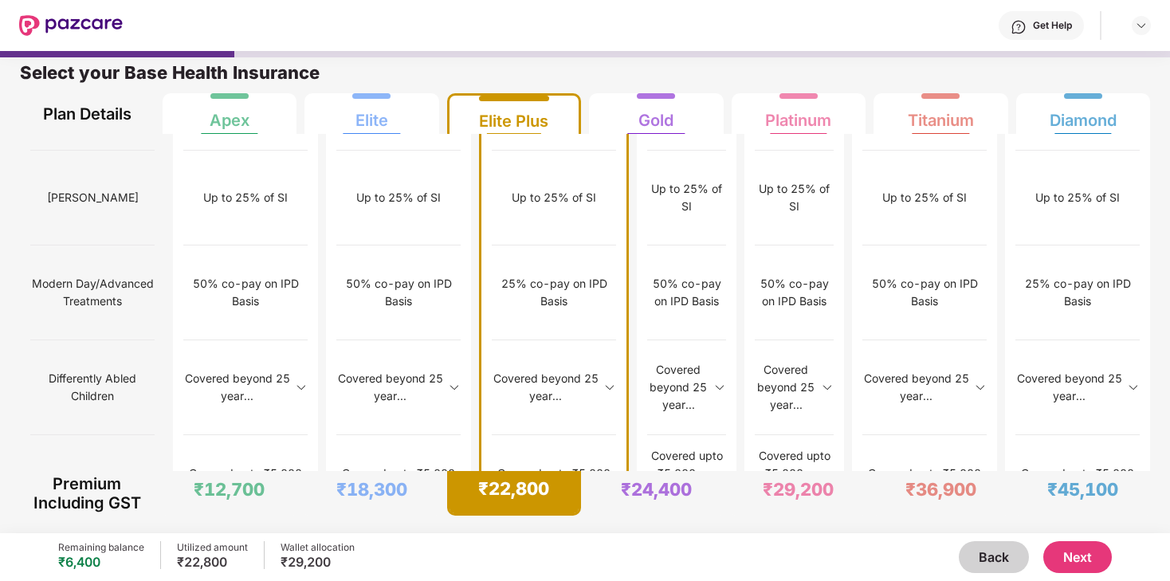
click at [1089, 564] on button "Next" at bounding box center [1078, 557] width 69 height 32
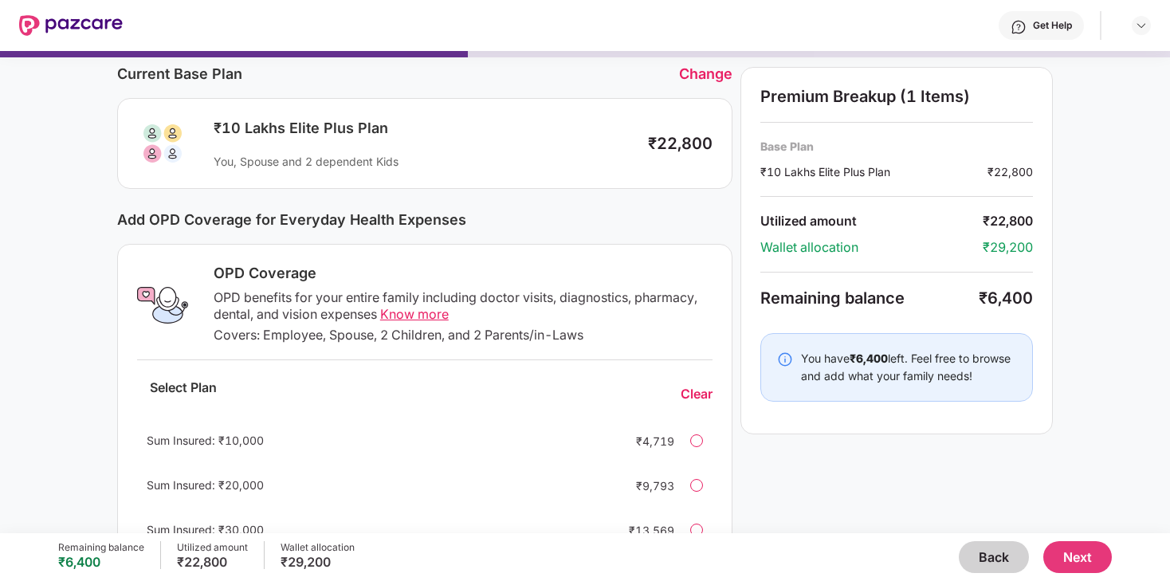
scroll to position [0, 0]
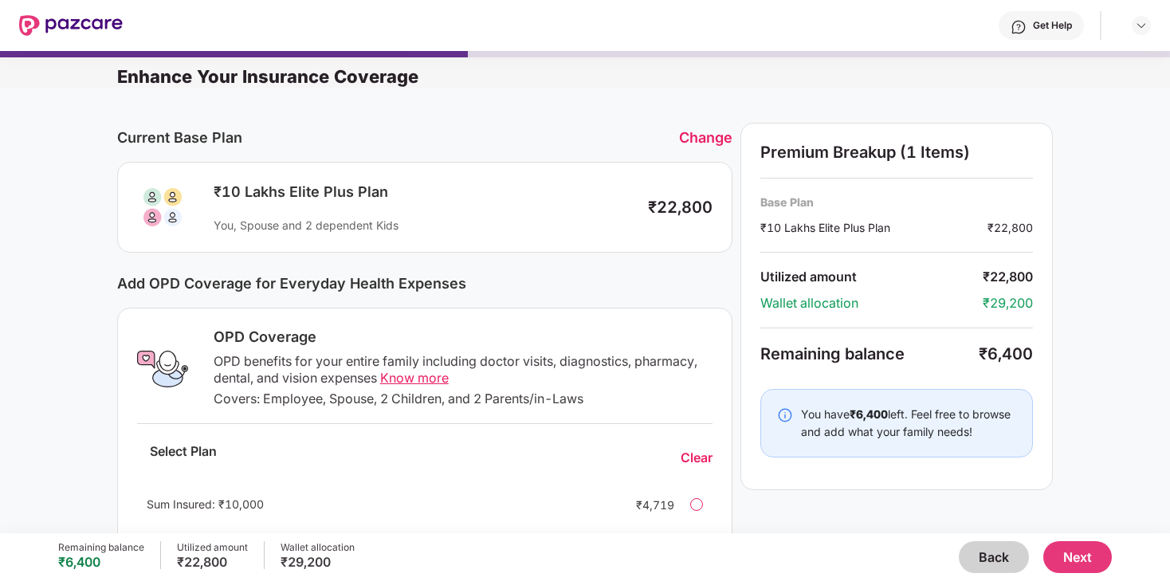
click at [1074, 553] on button "Next" at bounding box center [1078, 557] width 69 height 32
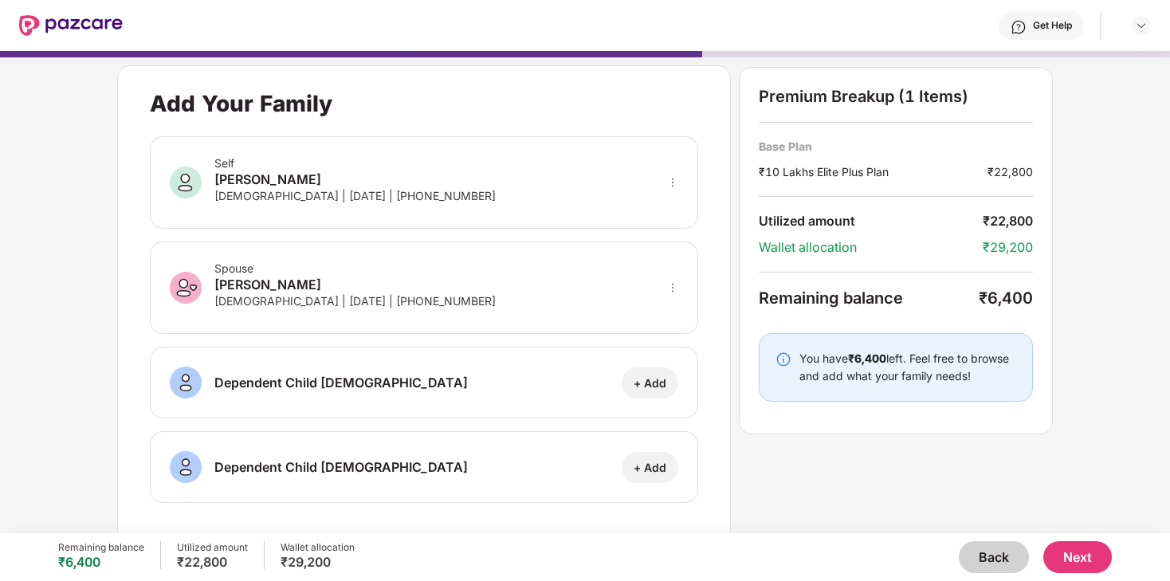
scroll to position [8, 0]
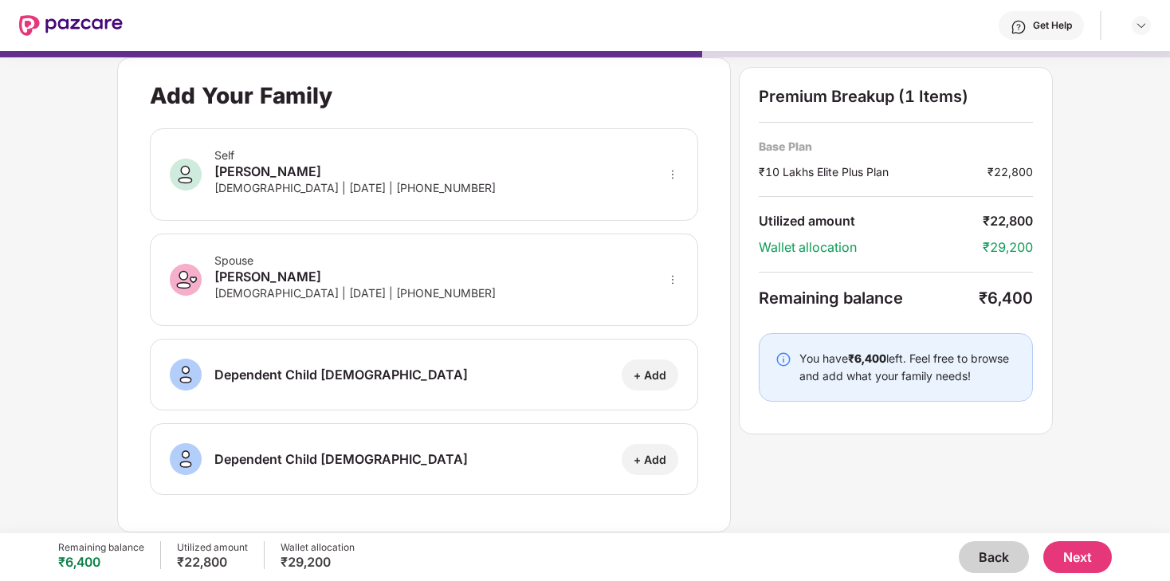
click at [1099, 553] on button "Next" at bounding box center [1078, 557] width 69 height 32
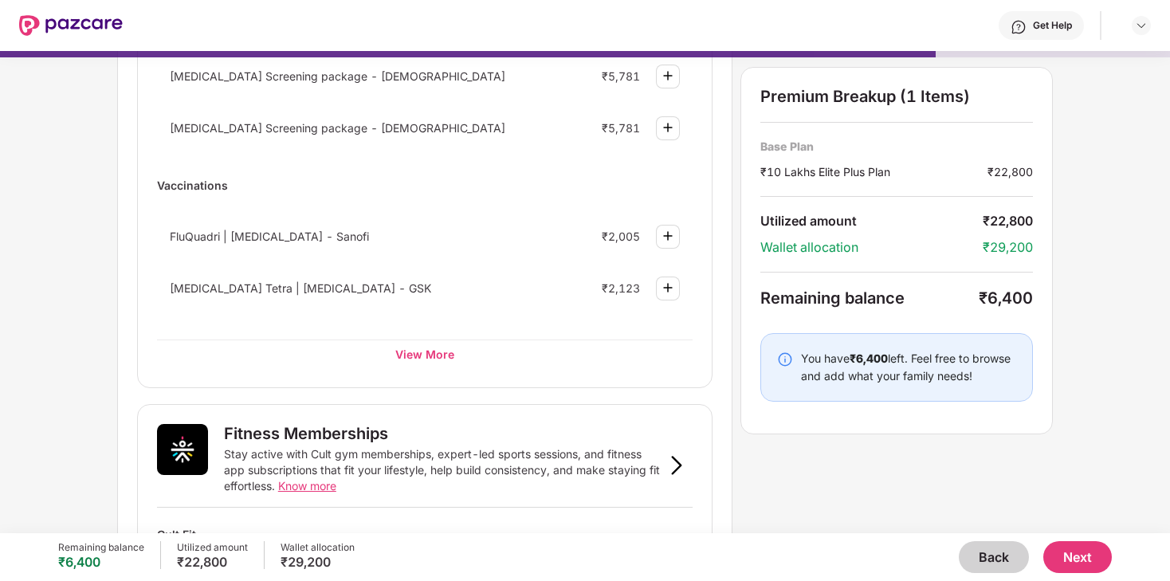
scroll to position [253, 0]
click at [430, 360] on div "View More" at bounding box center [425, 352] width 536 height 29
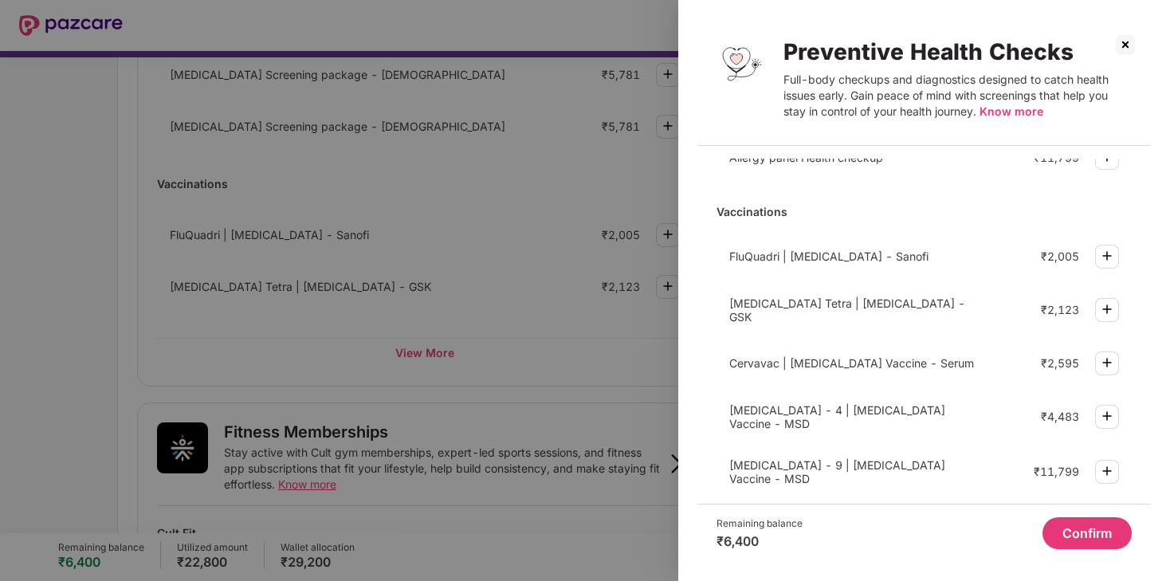
scroll to position [488, 0]
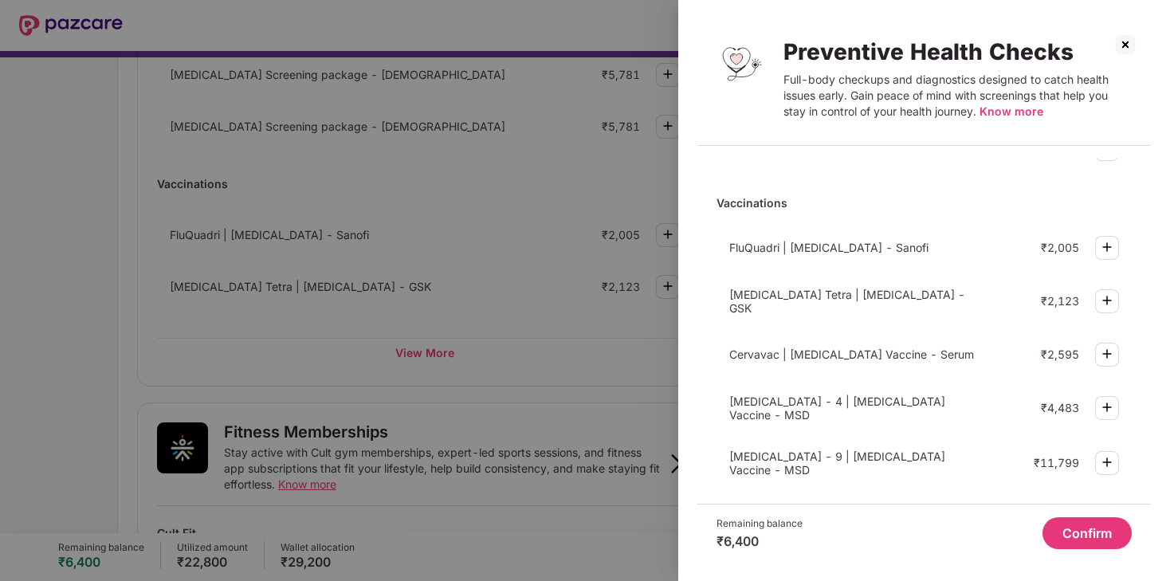
click at [1127, 41] on img at bounding box center [1126, 45] width 26 height 26
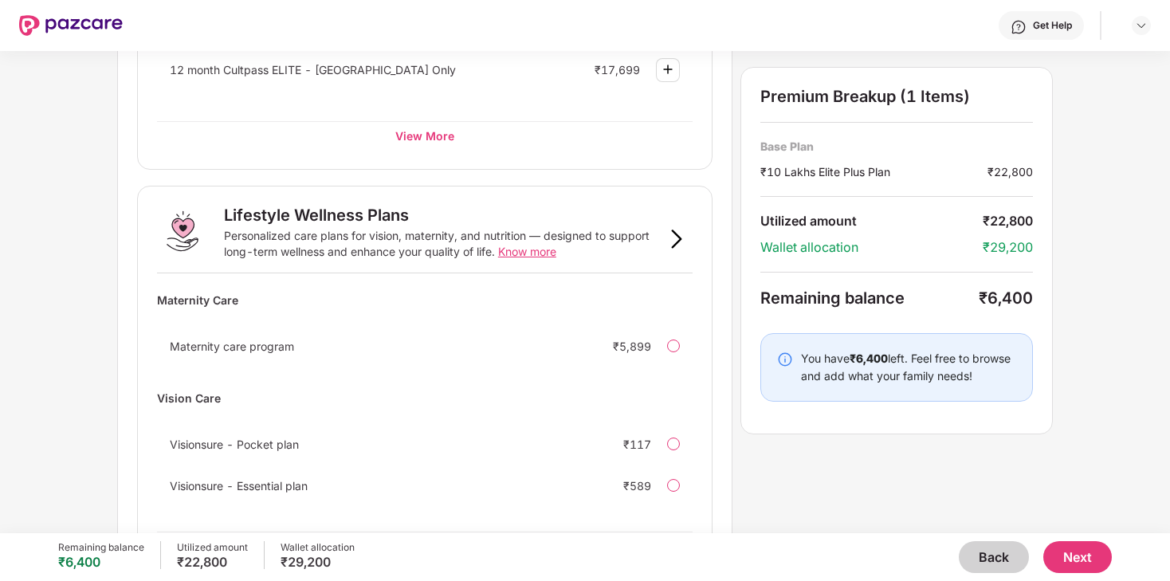
scroll to position [979, 0]
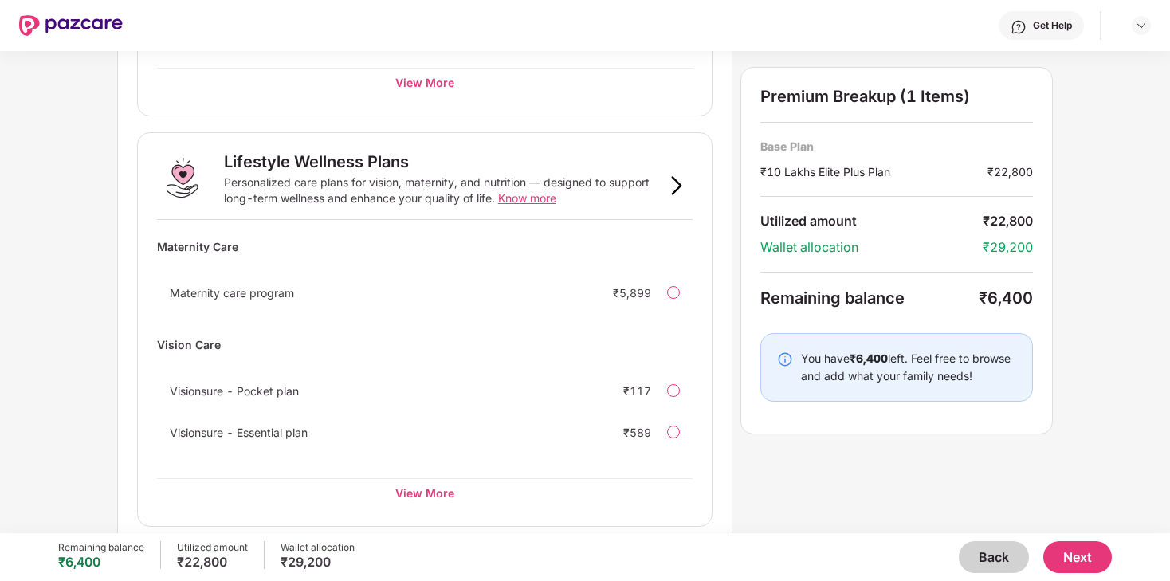
click at [591, 284] on div "Maternity care program ₹5,899" at bounding box center [425, 293] width 536 height 32
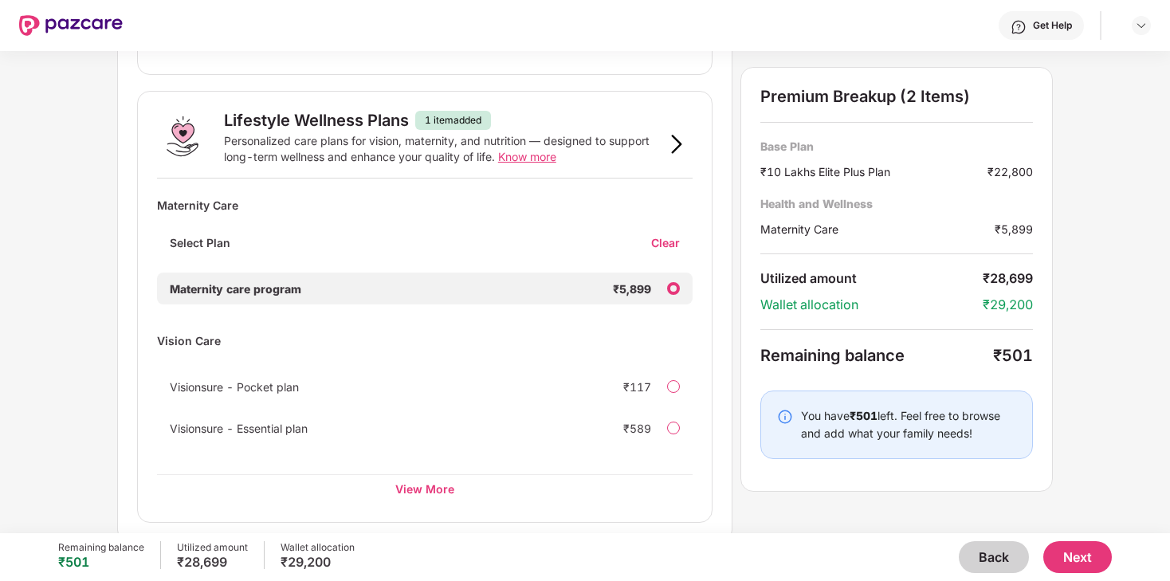
scroll to position [1027, 0]
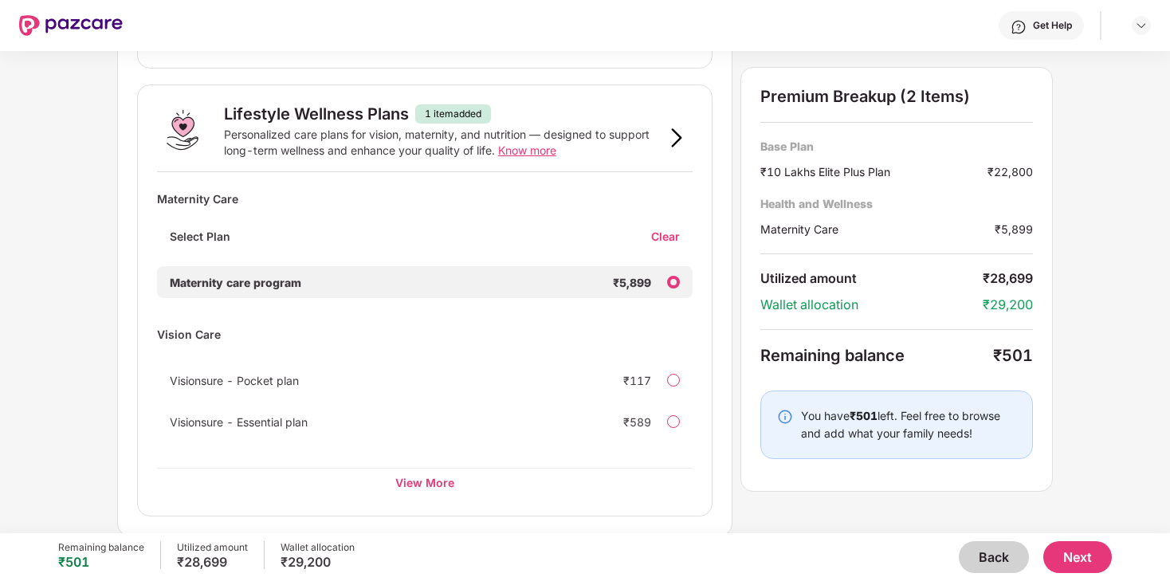
click at [676, 139] on img at bounding box center [676, 137] width 19 height 19
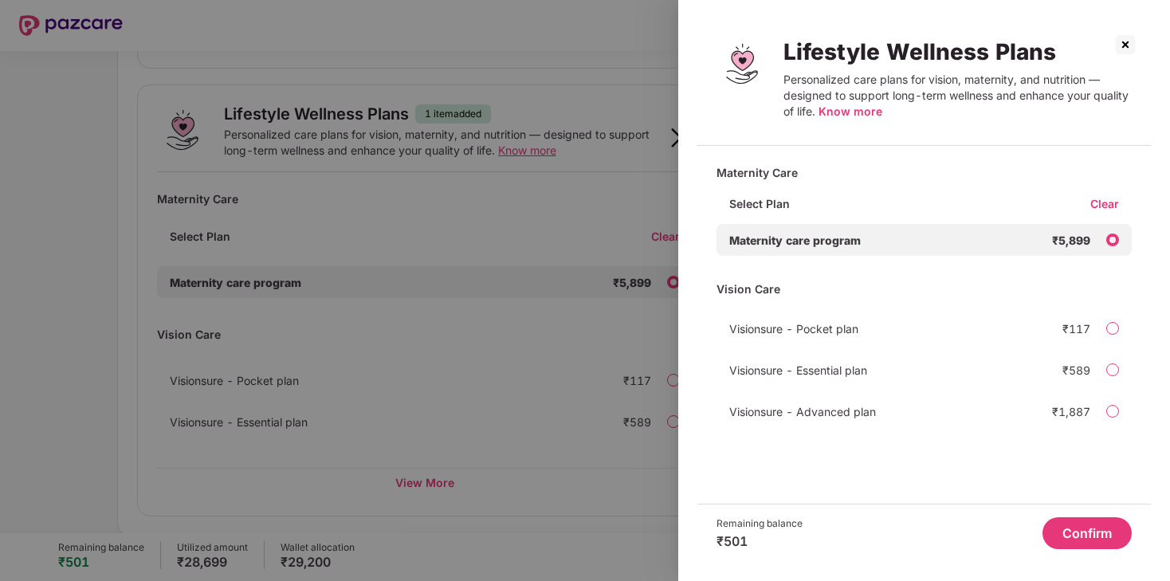
scroll to position [0, 0]
click at [786, 245] on span "Maternity care program" at bounding box center [795, 241] width 132 height 14
click at [756, 210] on div "Select Plan" at bounding box center [760, 210] width 86 height 28
click at [851, 112] on span "Know more" at bounding box center [851, 111] width 64 height 14
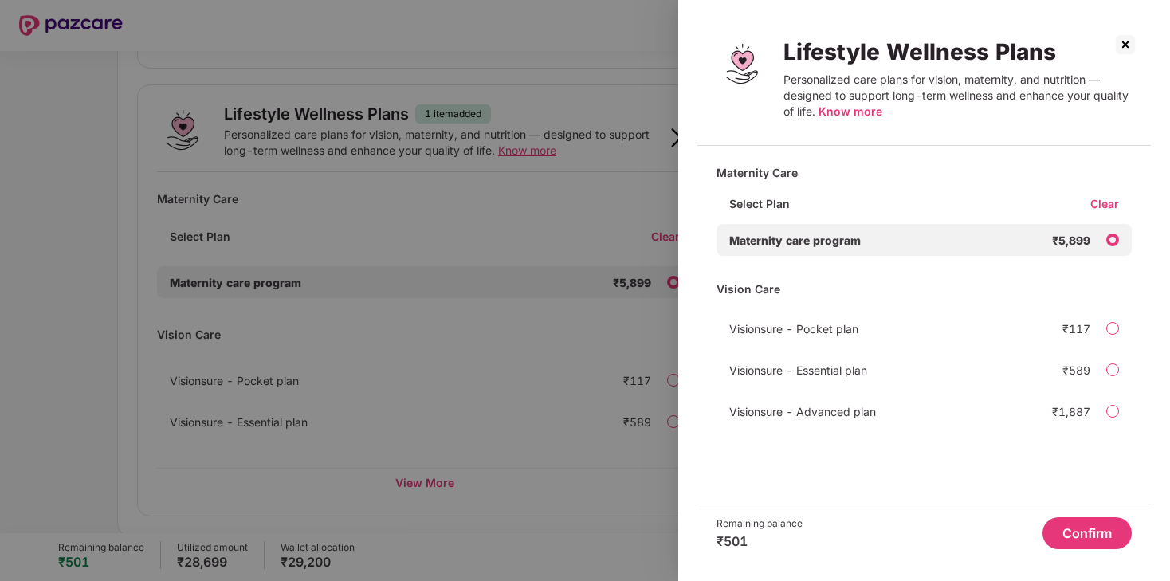
click at [1122, 48] on img at bounding box center [1126, 45] width 26 height 26
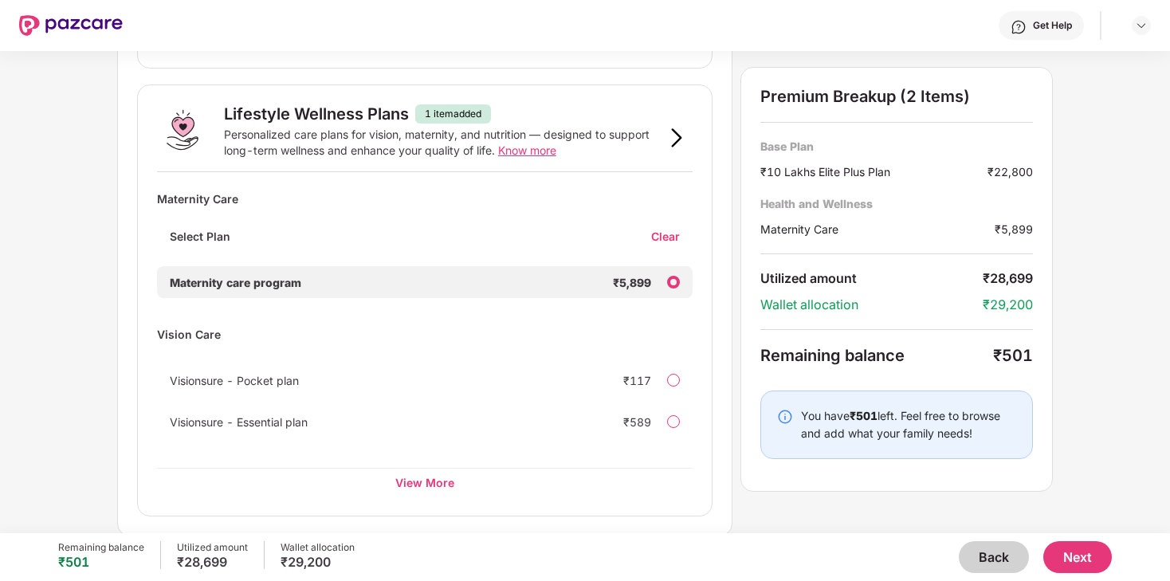
click at [673, 235] on div "Clear" at bounding box center [671, 236] width 41 height 15
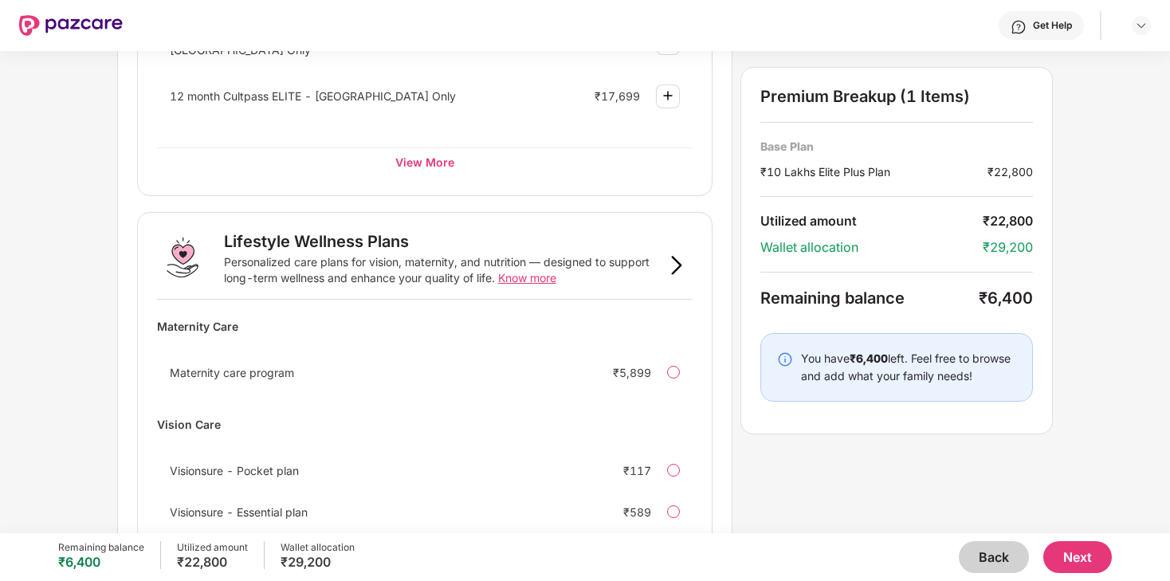
scroll to position [989, 0]
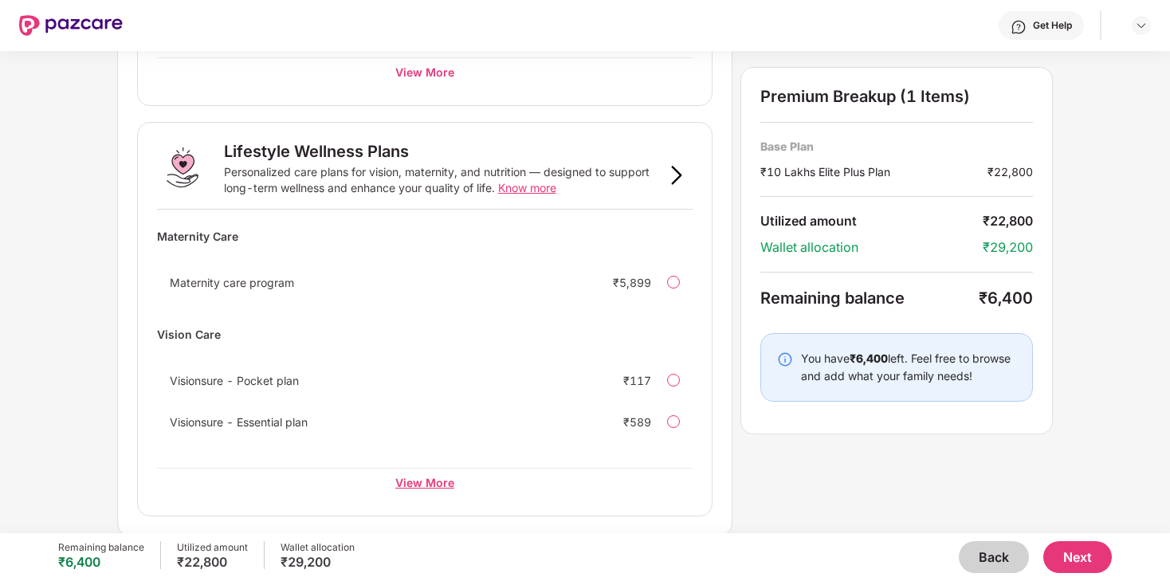
click at [435, 488] on div "View More" at bounding box center [425, 482] width 536 height 29
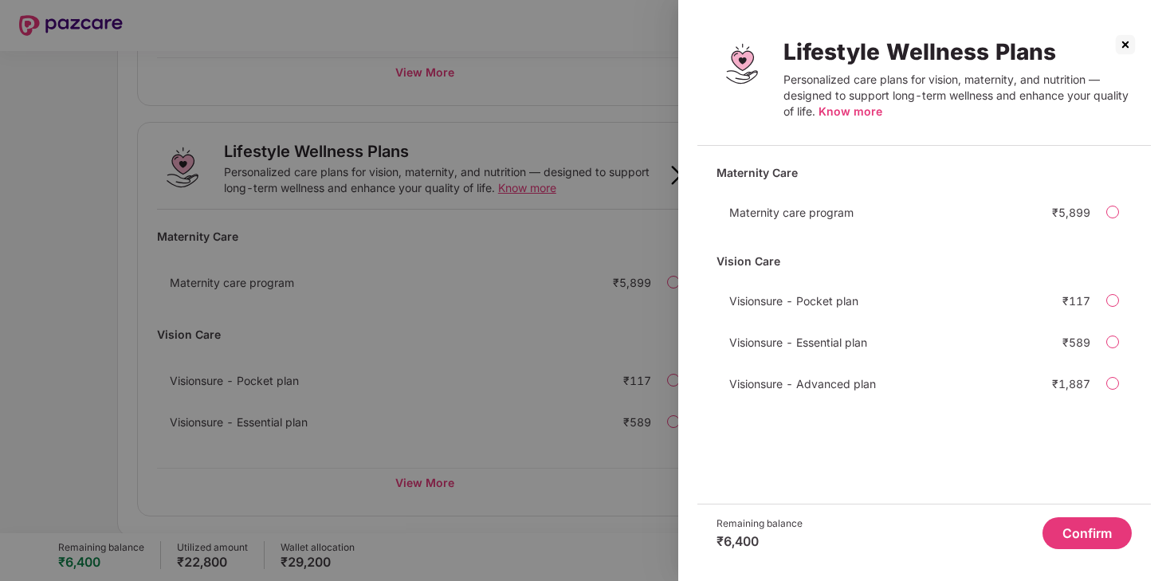
click at [506, 378] on div at bounding box center [585, 290] width 1170 height 581
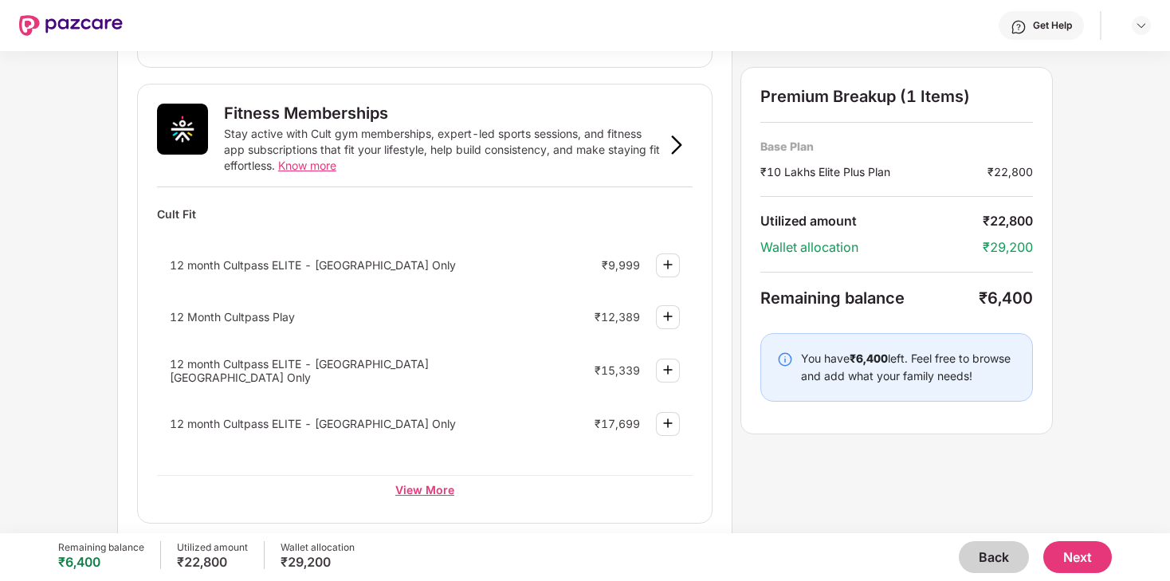
scroll to position [571, 0]
click at [438, 486] on div "View More" at bounding box center [425, 490] width 536 height 29
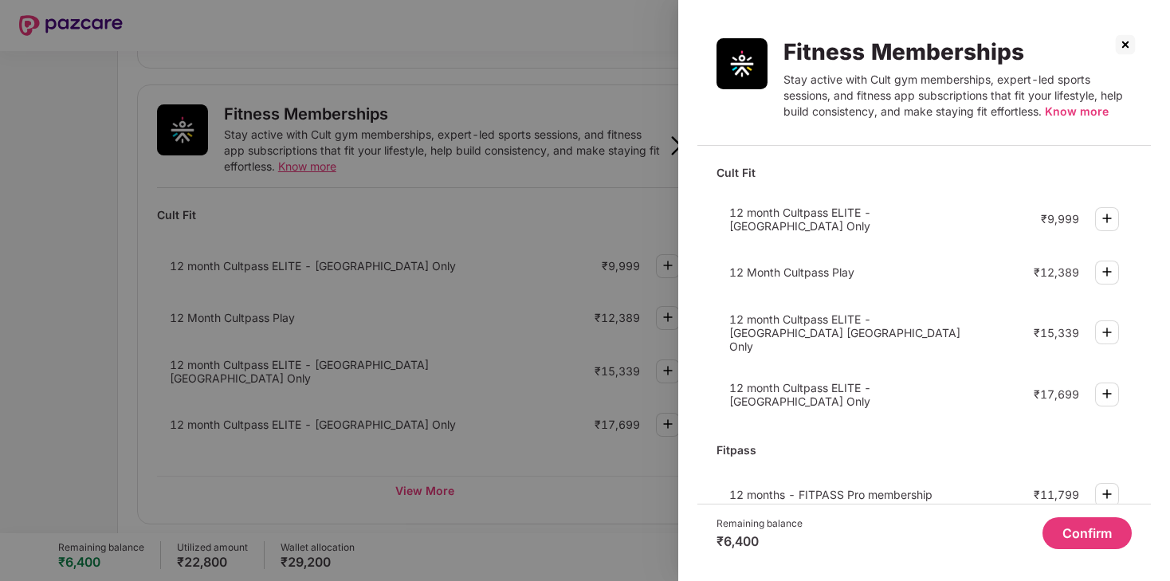
scroll to position [26, 0]
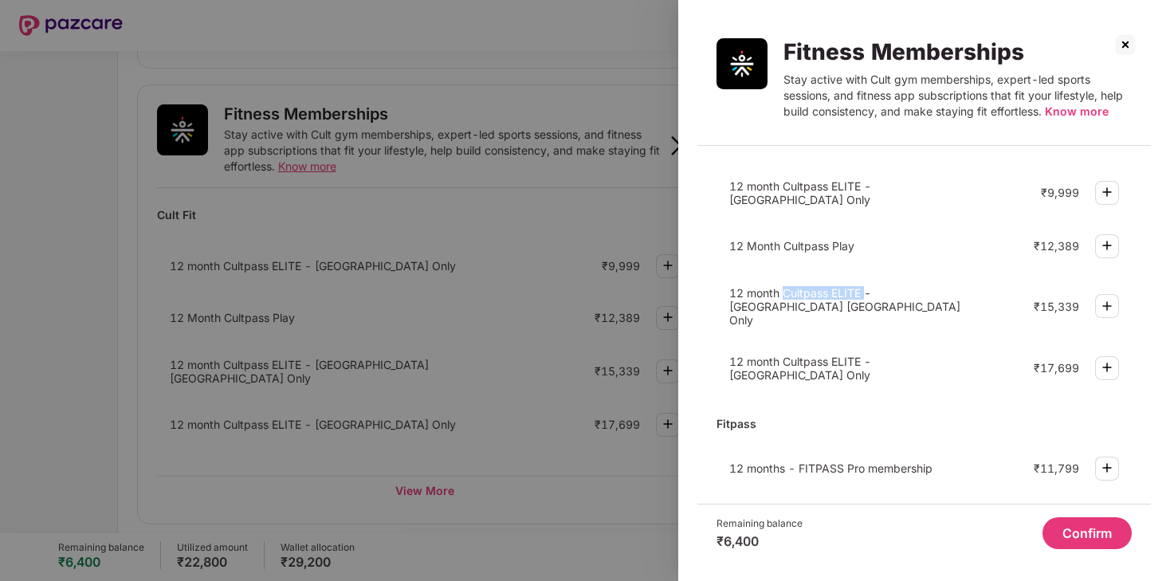
drag, startPoint x: 865, startPoint y: 299, endPoint x: 784, endPoint y: 294, distance: 81.5
click at [784, 294] on span "12 month Cultpass ELITE - [GEOGRAPHIC_DATA] [GEOGRAPHIC_DATA] Only" at bounding box center [844, 306] width 231 height 41
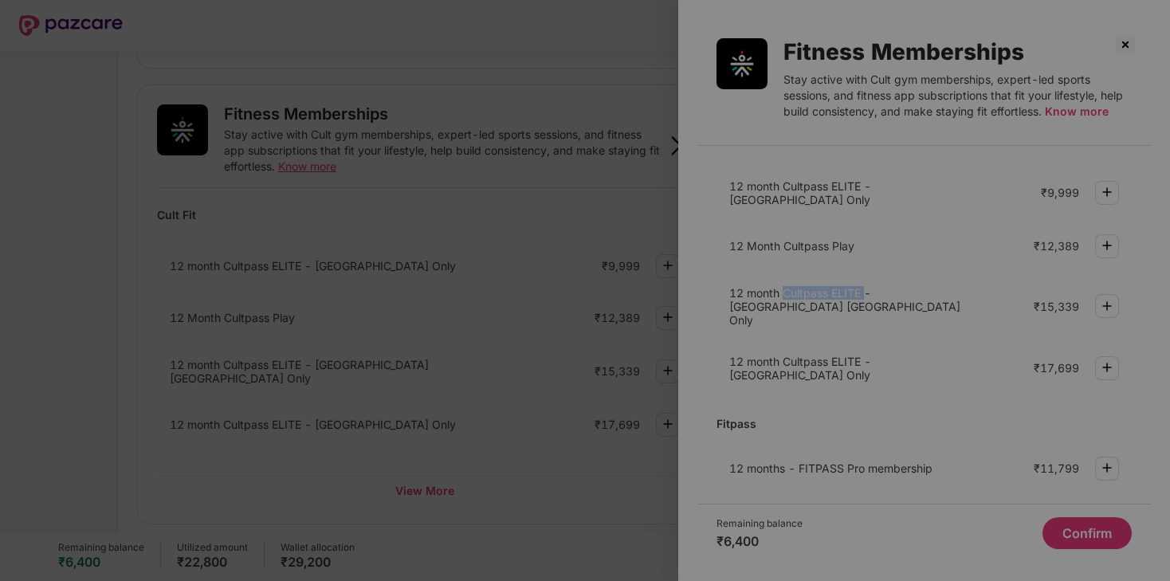
copy span "Cultpass ELITE"
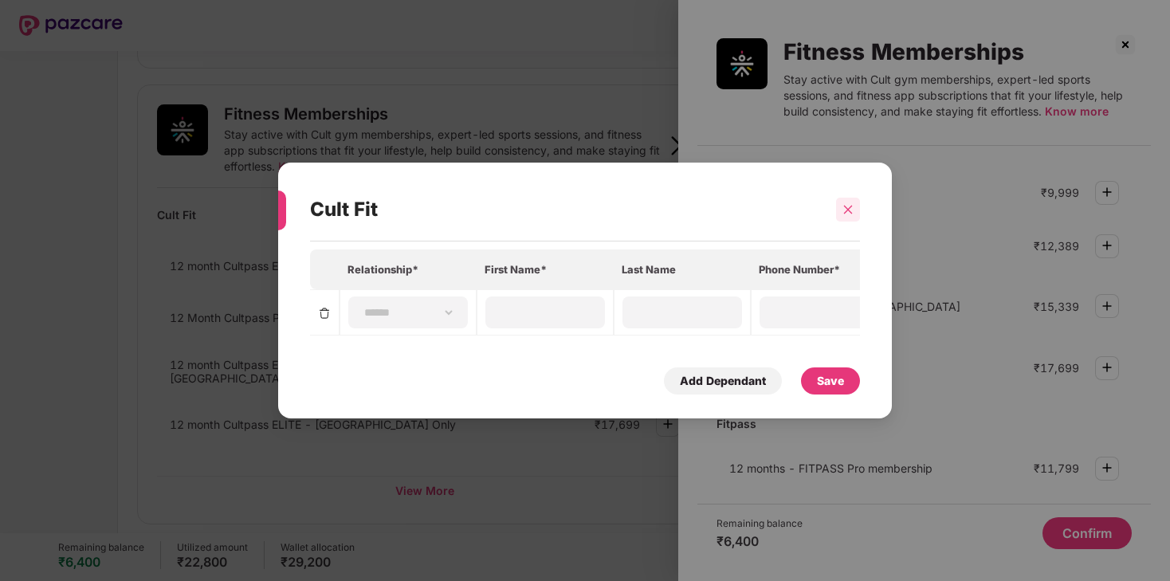
click at [843, 209] on icon "close" at bounding box center [848, 209] width 11 height 11
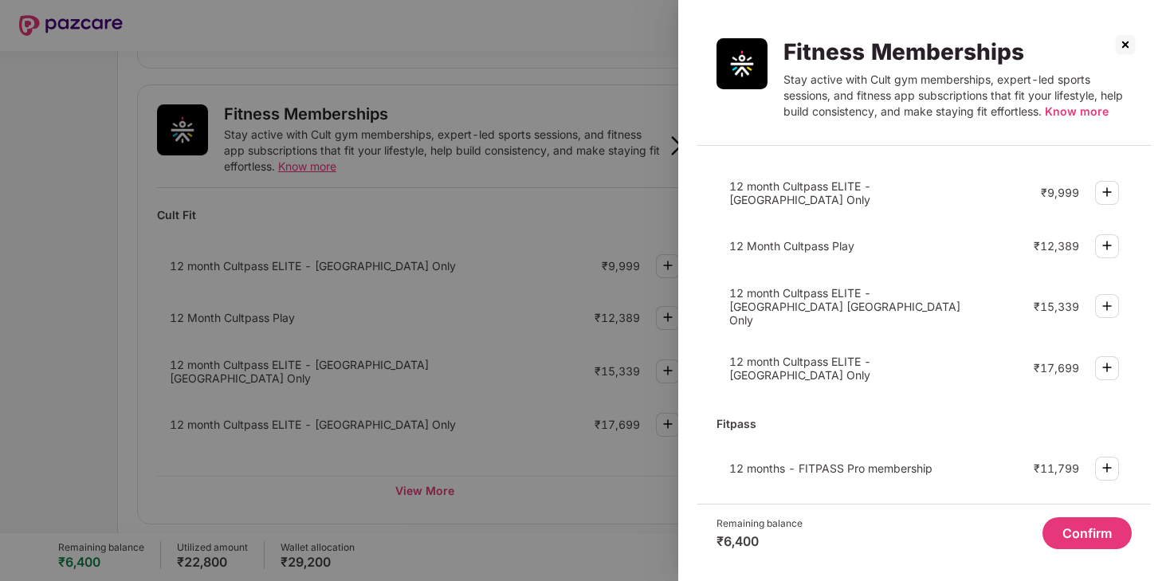
scroll to position [0, 0]
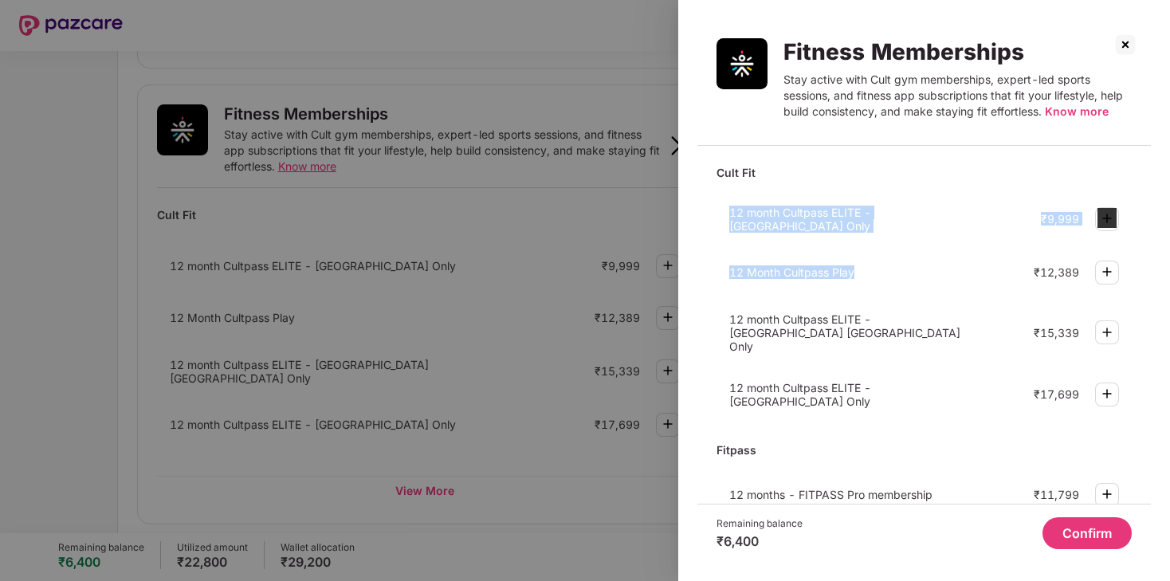
drag, startPoint x: 871, startPoint y: 277, endPoint x: 925, endPoint y: 193, distance: 100.4
click at [926, 193] on div "Cult Fit 12 month Cultpass ELITE - [GEOGRAPHIC_DATA] Only ₹9,999 12 Month Cultp…" at bounding box center [924, 288] width 415 height 258
click at [945, 163] on div "Cult Fit" at bounding box center [924, 173] width 415 height 28
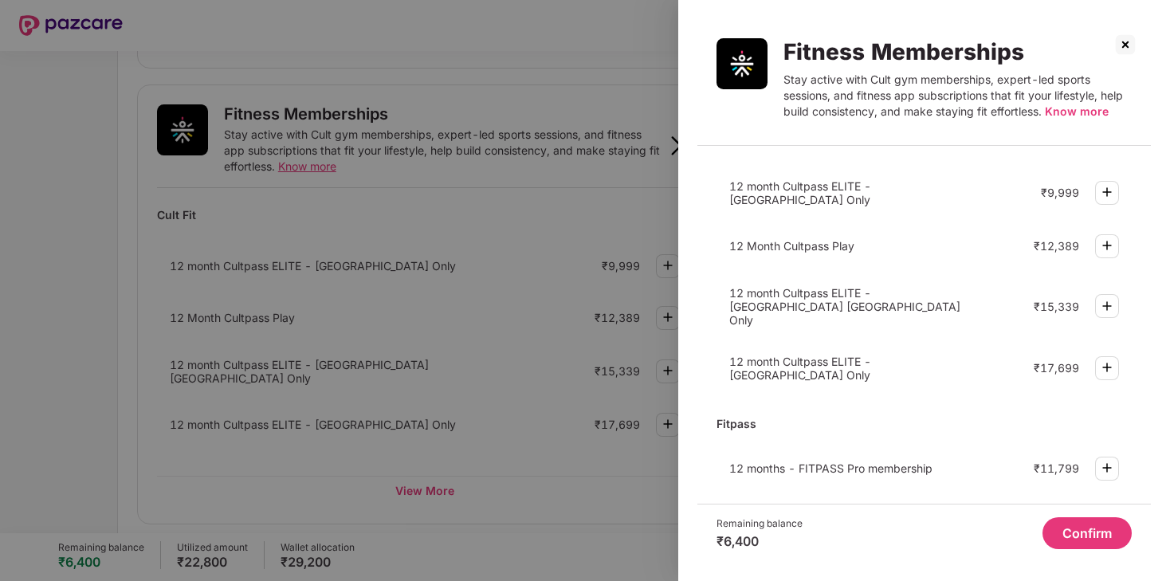
click at [1123, 45] on img at bounding box center [1126, 45] width 26 height 26
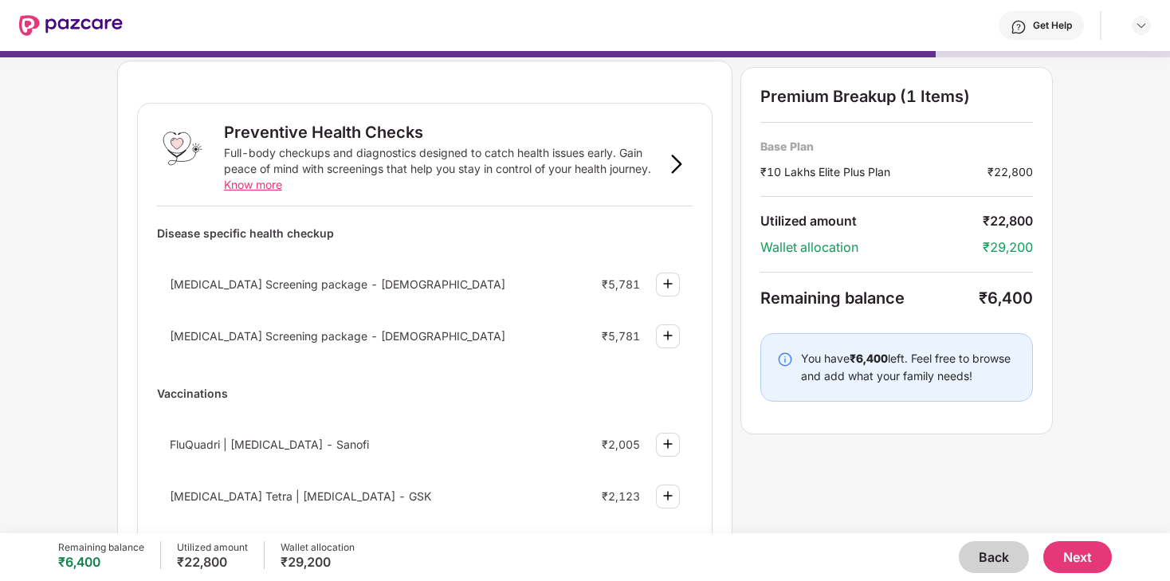
scroll to position [13, 0]
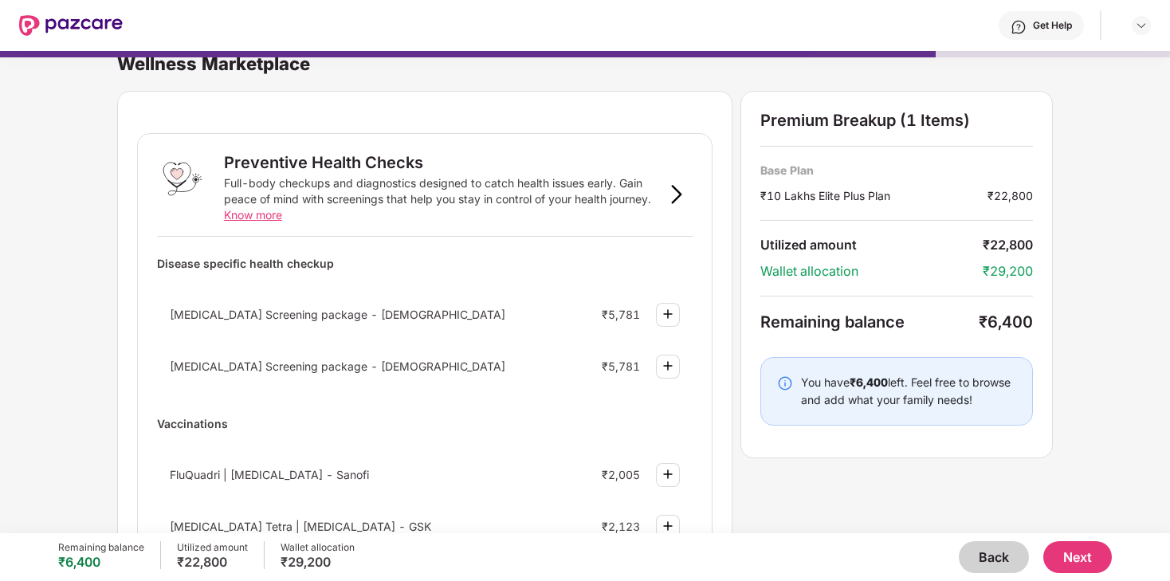
click at [1075, 559] on button "Next" at bounding box center [1078, 557] width 69 height 32
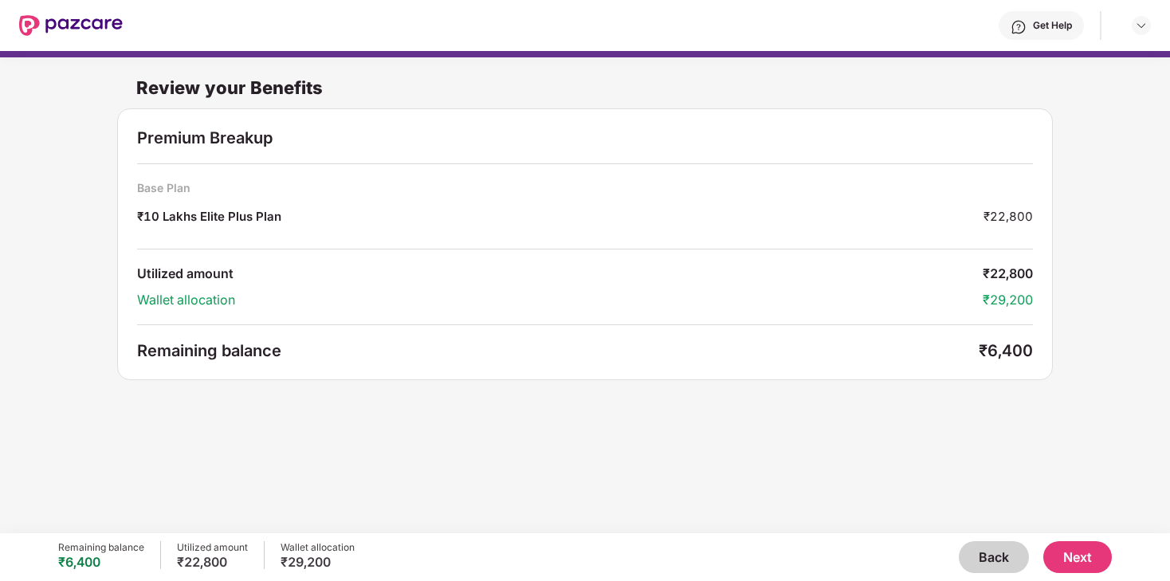
click at [1094, 556] on button "Next" at bounding box center [1078, 557] width 69 height 32
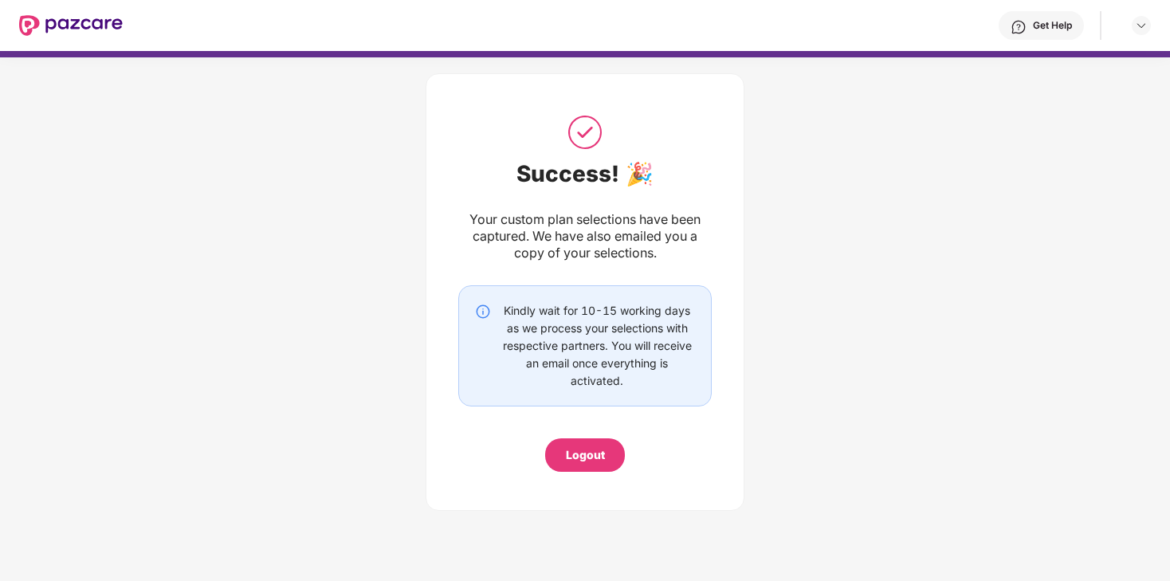
click at [1042, 18] on div "Get Help" at bounding box center [1041, 25] width 85 height 29
click at [868, 129] on div "Success! 🎉 Your custom plan selections have been captured. We have also emailed…" at bounding box center [585, 288] width 1170 height 478
